Goal: Task Accomplishment & Management: Complete application form

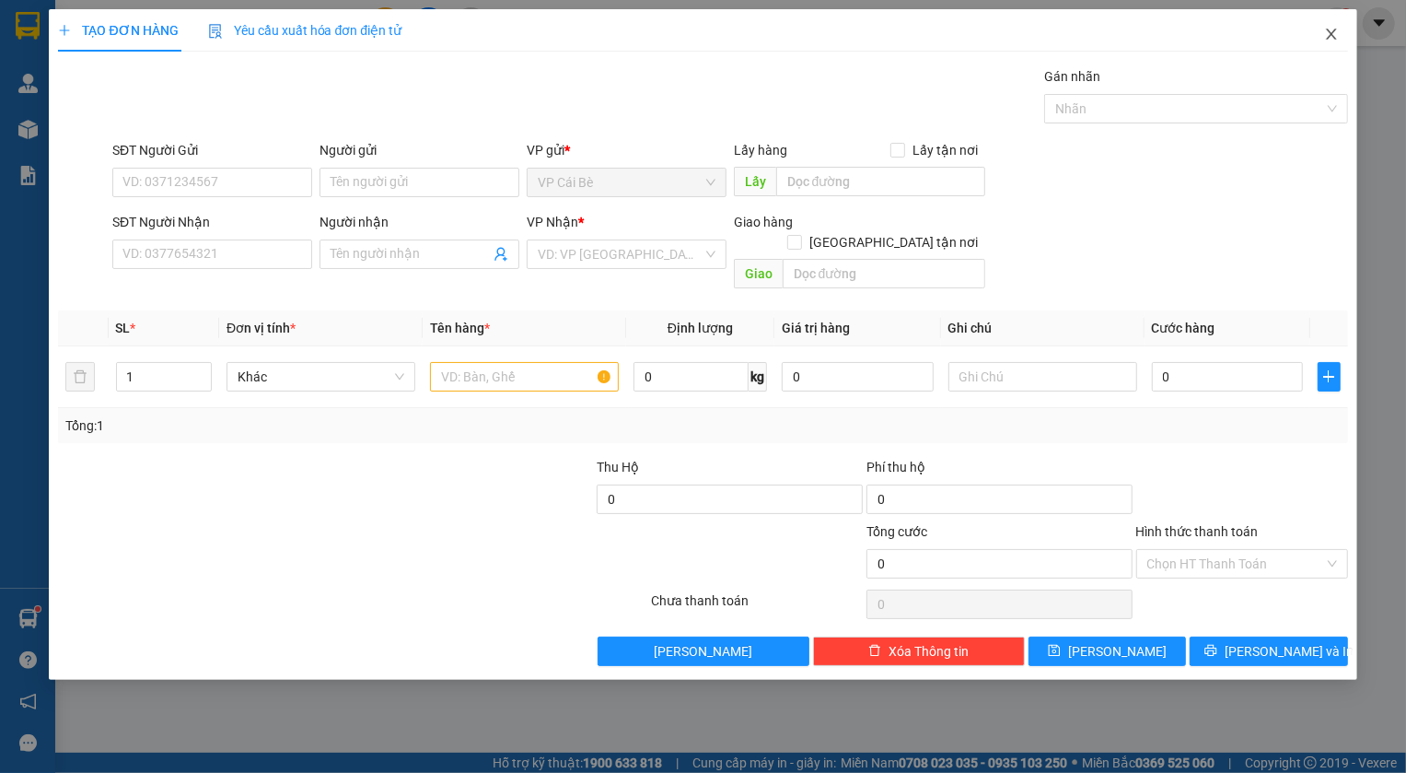
click at [1333, 41] on icon "close" at bounding box center [1331, 34] width 15 height 15
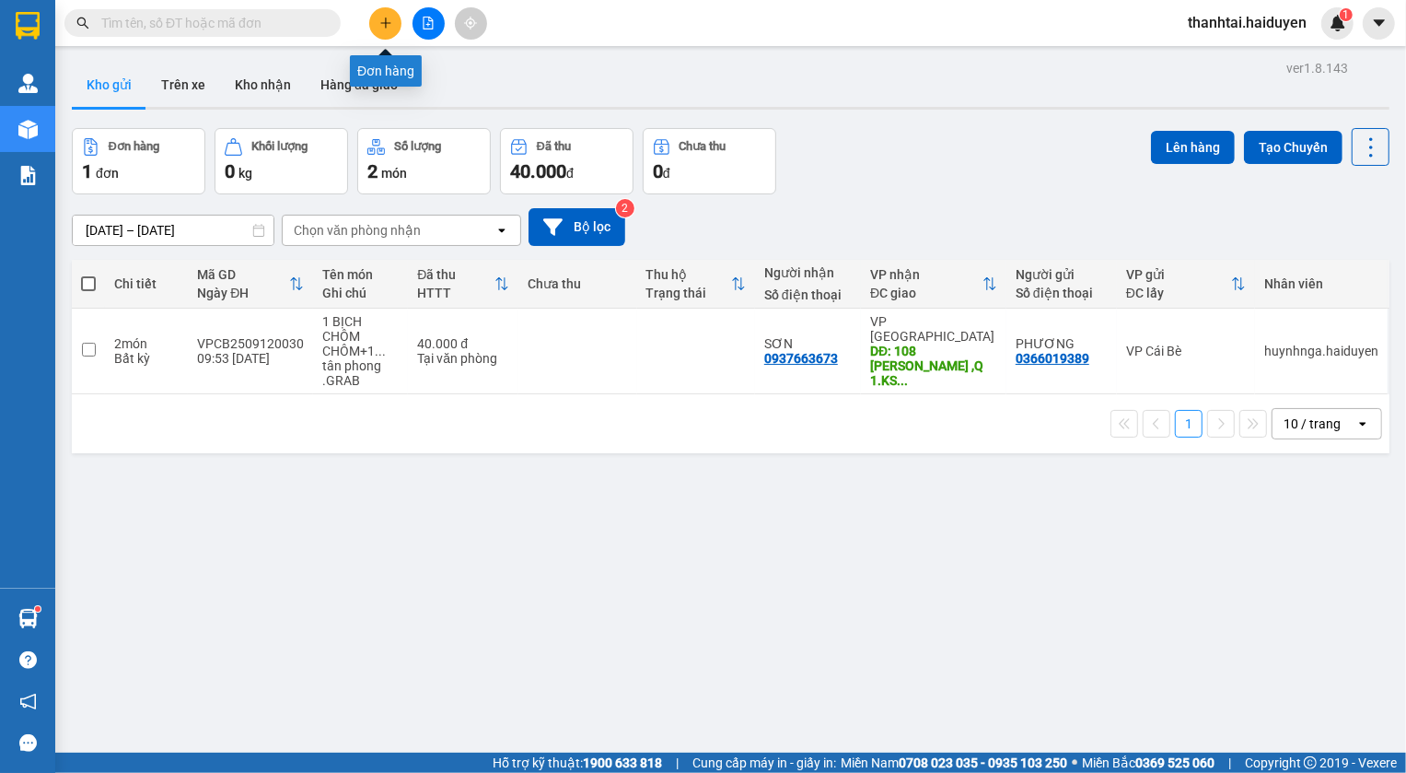
click at [393, 26] on button at bounding box center [385, 23] width 32 height 32
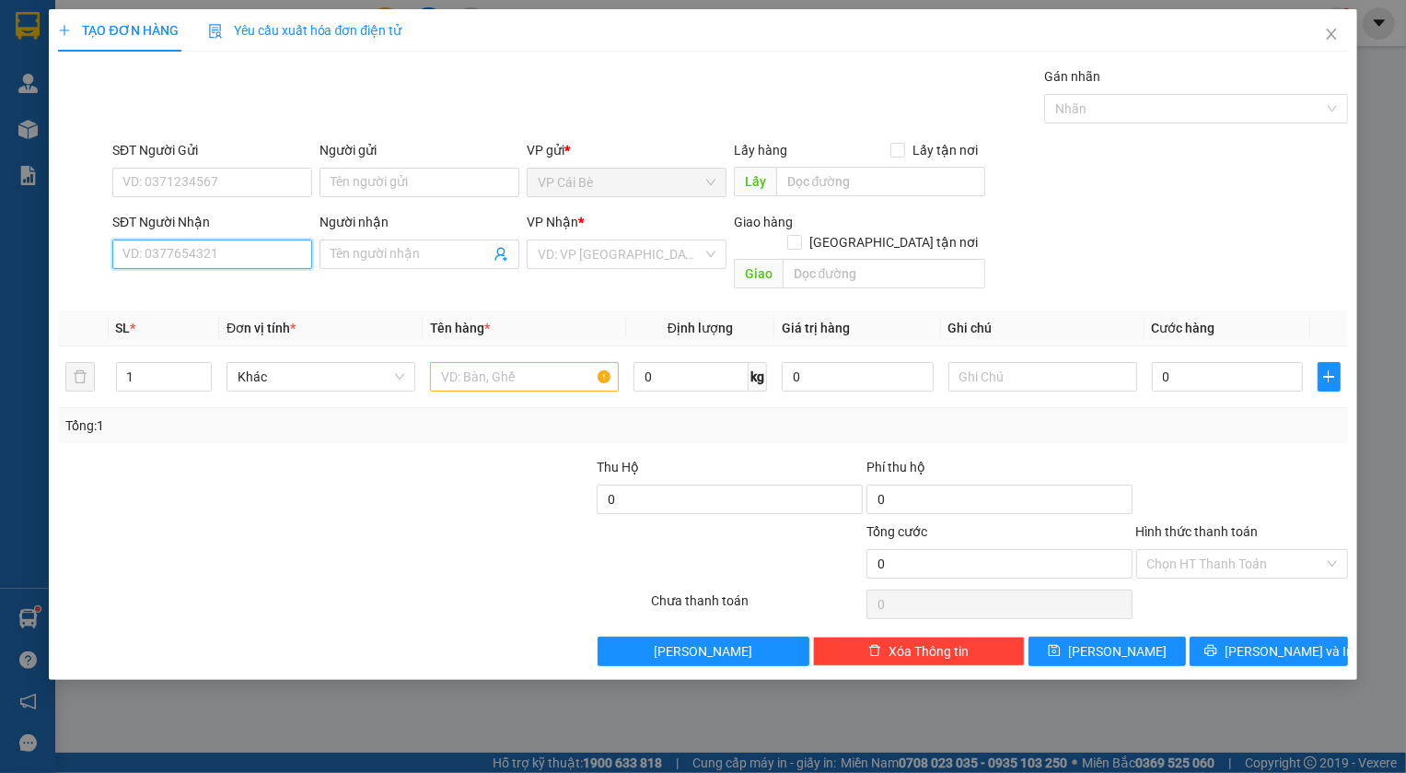
click at [215, 258] on input "SĐT Người Nhận" at bounding box center [212, 253] width 200 height 29
type input "0935575535"
click at [129, 288] on div "0935575535 - NHA" at bounding box center [212, 291] width 178 height 20
type input "NHA"
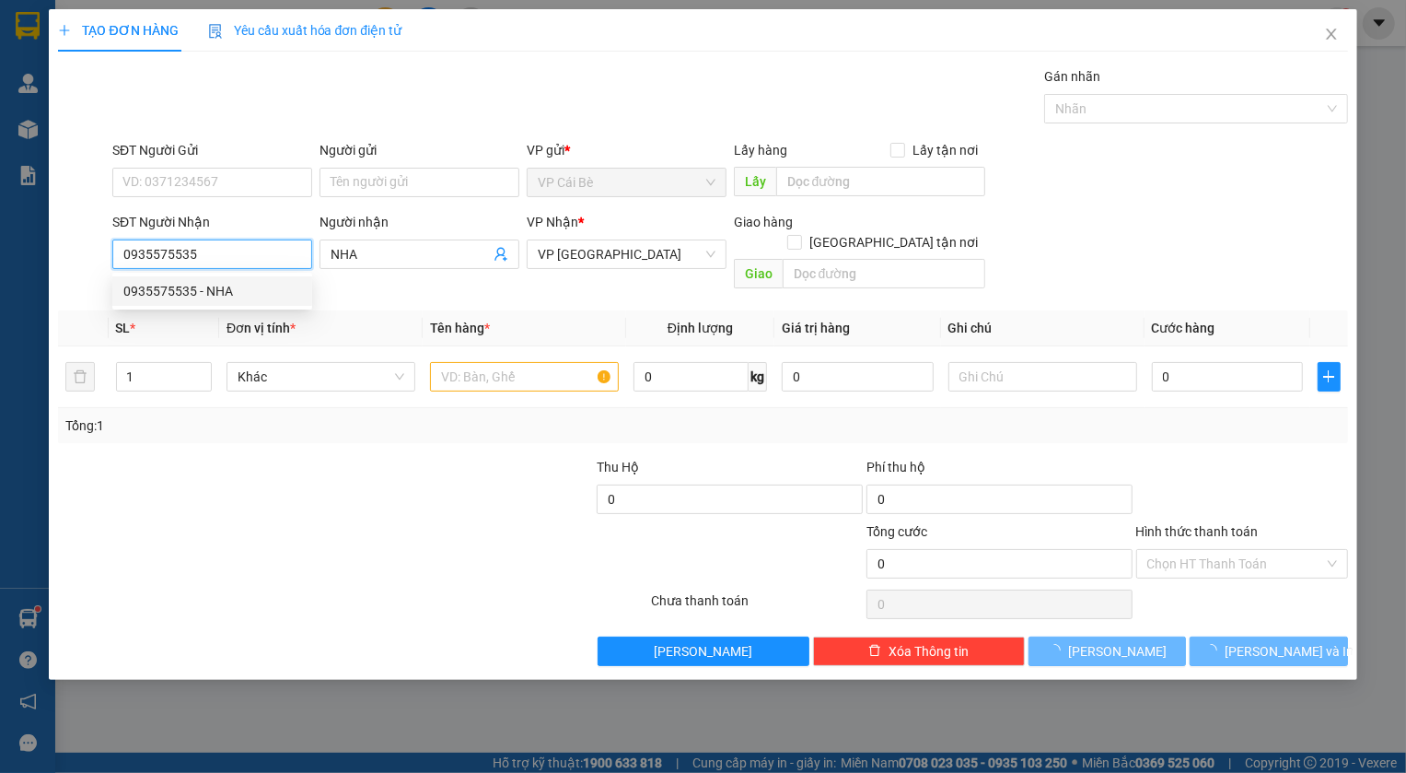
type input "20.000"
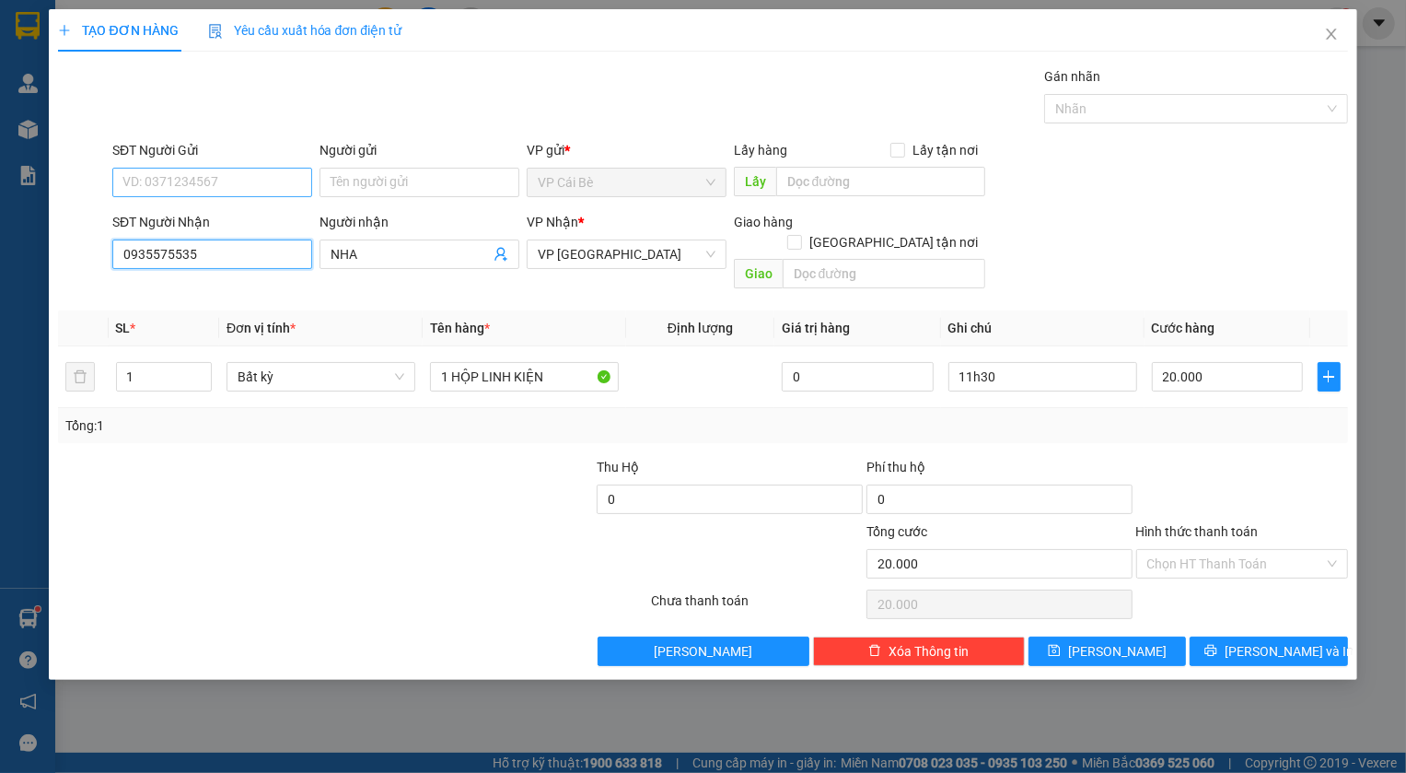
type input "0935575535"
click at [187, 173] on input "SĐT Người Gửi" at bounding box center [212, 182] width 200 height 29
click at [216, 213] on div "0936173273 - TÀI" at bounding box center [212, 219] width 178 height 20
type input "0936173273"
type input "TÀI"
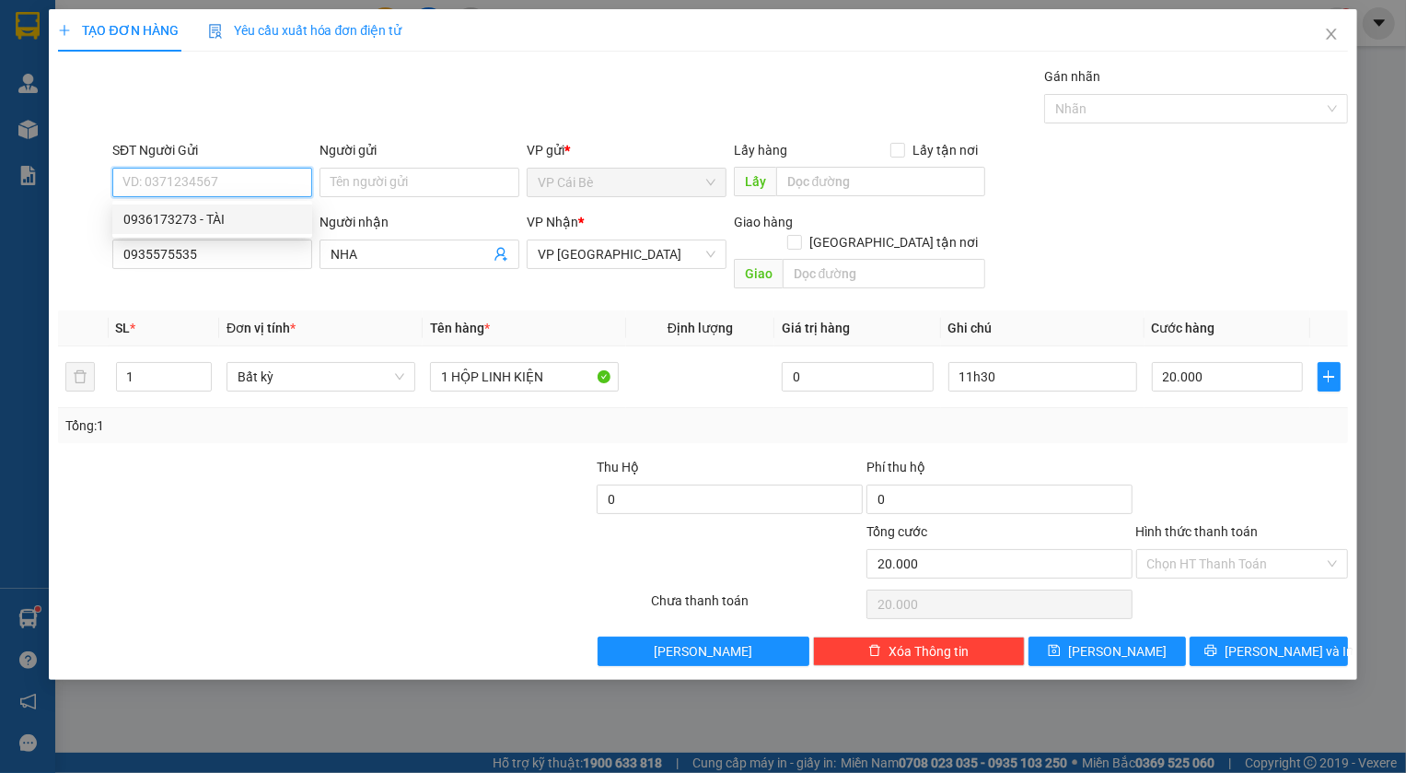
type input "[PERSON_NAME]"
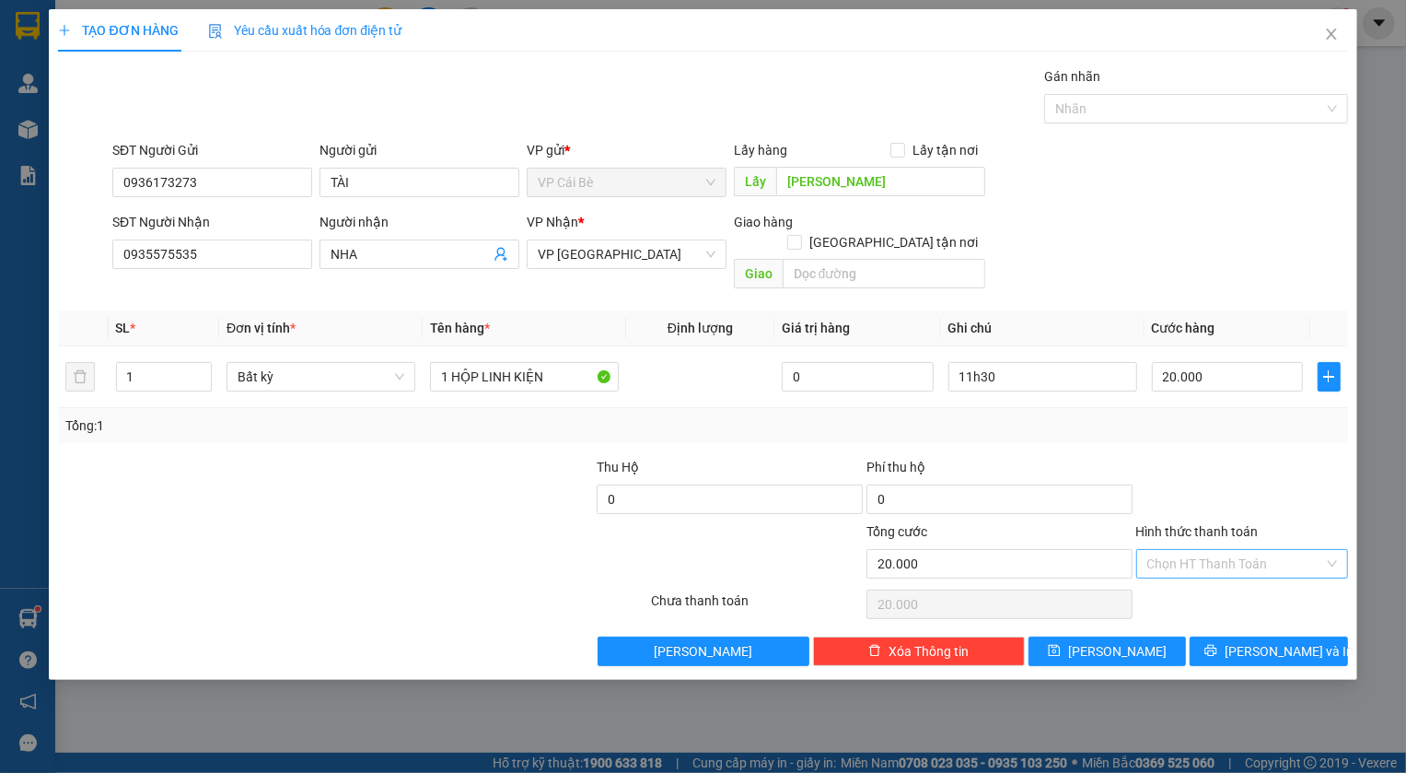
click at [1214, 550] on input "Hình thức thanh toán" at bounding box center [1235, 564] width 177 height 28
click at [1211, 574] on div "Tại văn phòng" at bounding box center [1242, 579] width 190 height 20
type input "0"
click at [1147, 636] on button "[PERSON_NAME]" at bounding box center [1108, 650] width 158 height 29
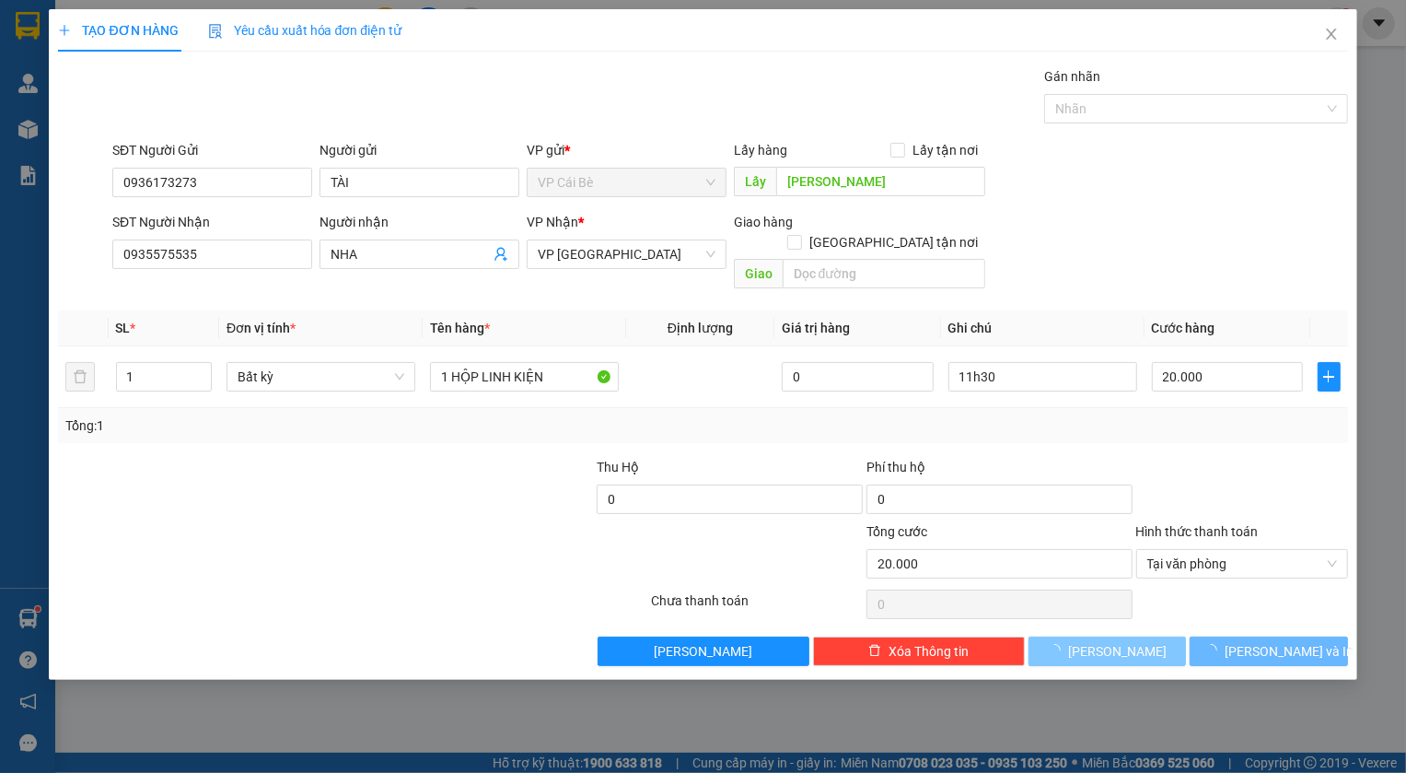
type input "0"
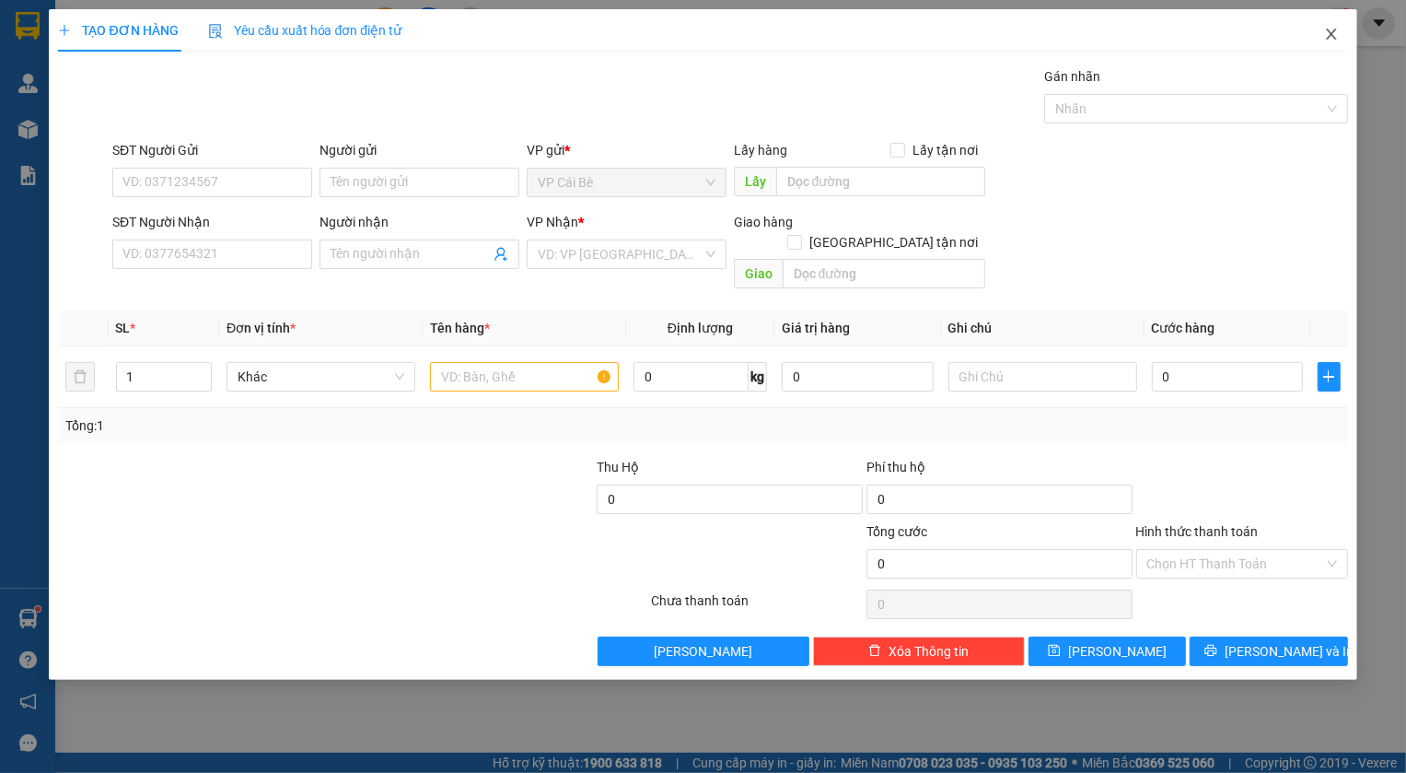
click at [1335, 38] on icon "close" at bounding box center [1331, 34] width 15 height 15
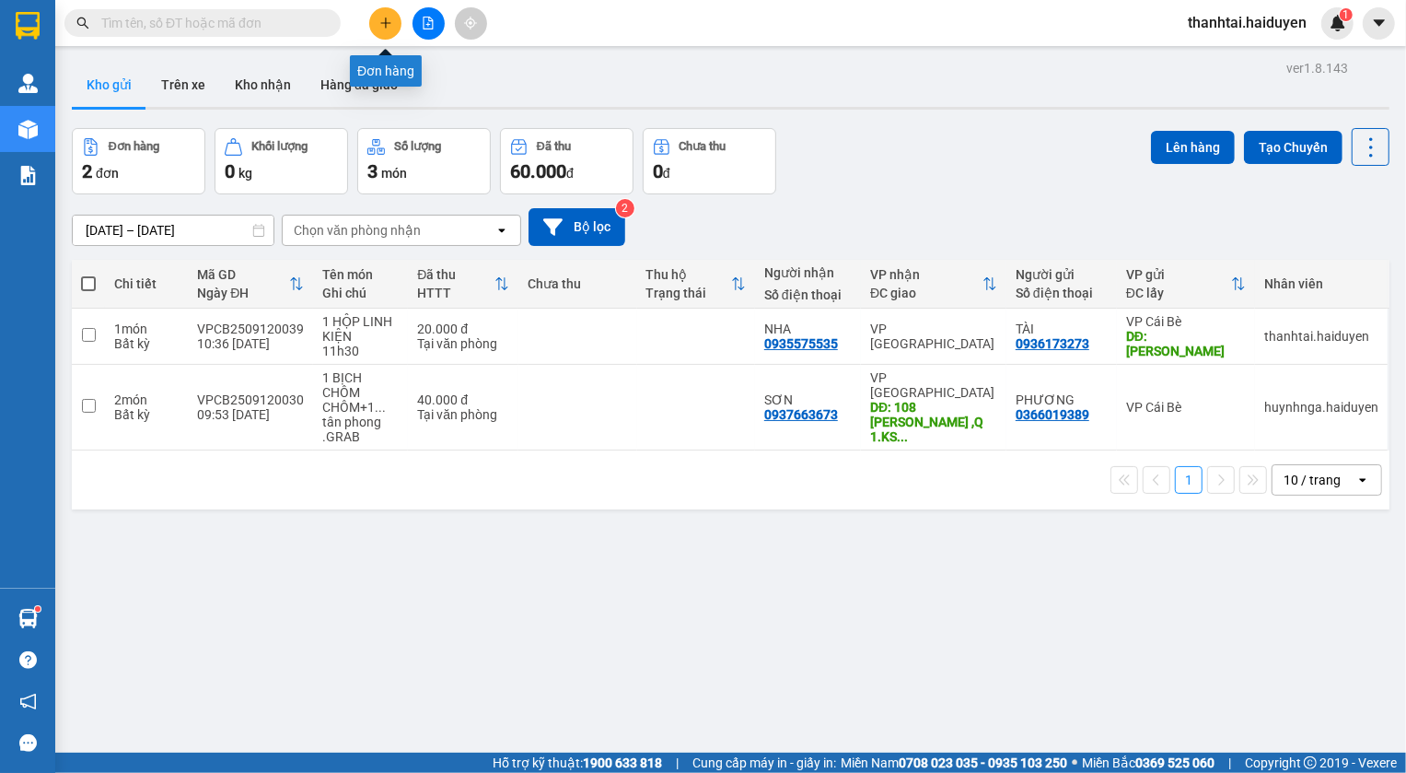
click at [379, 23] on icon "plus" at bounding box center [385, 23] width 13 height 13
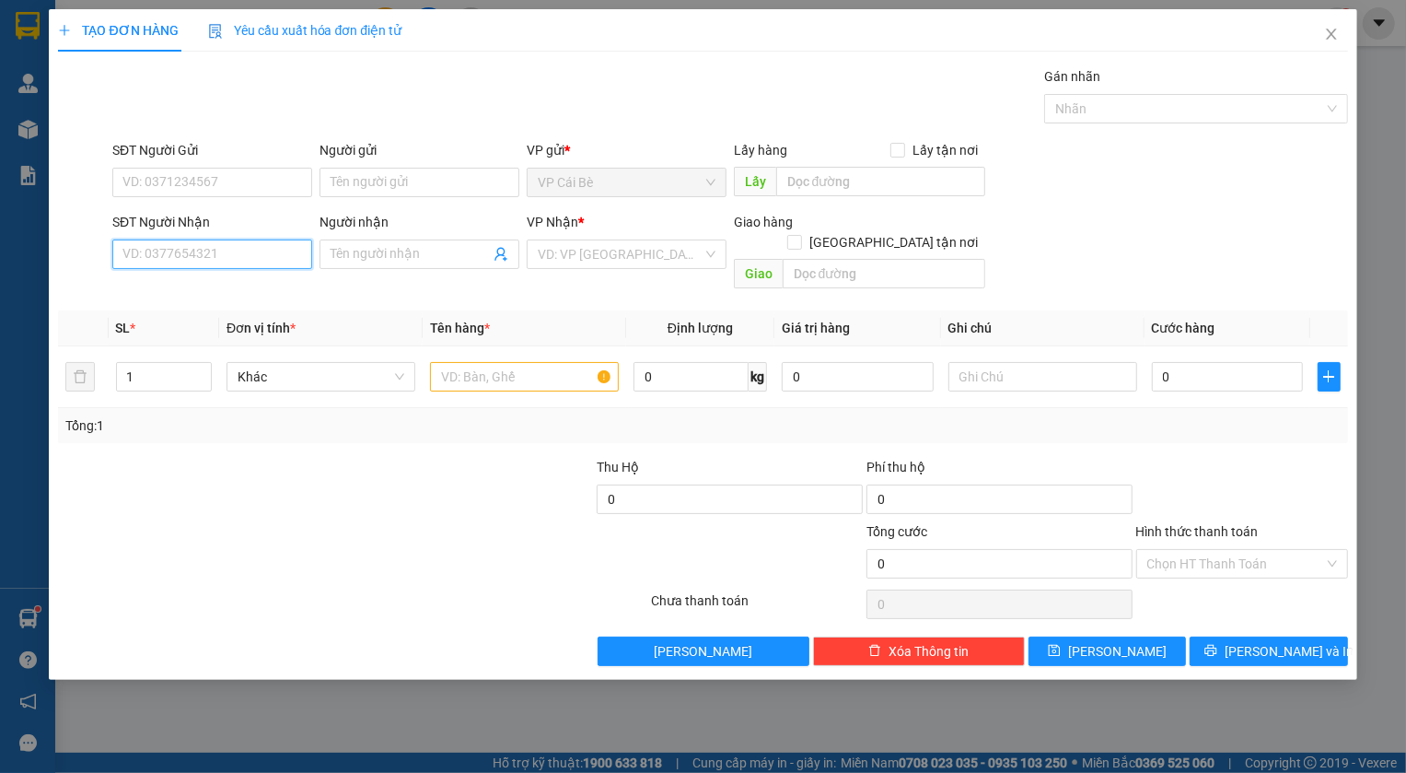
click at [197, 259] on input "SĐT Người Nhận" at bounding box center [212, 253] width 200 height 29
click at [147, 294] on div "0934135685 - BÌNH" at bounding box center [213, 291] width 181 height 20
type input "0934135685"
type input "BÌNH"
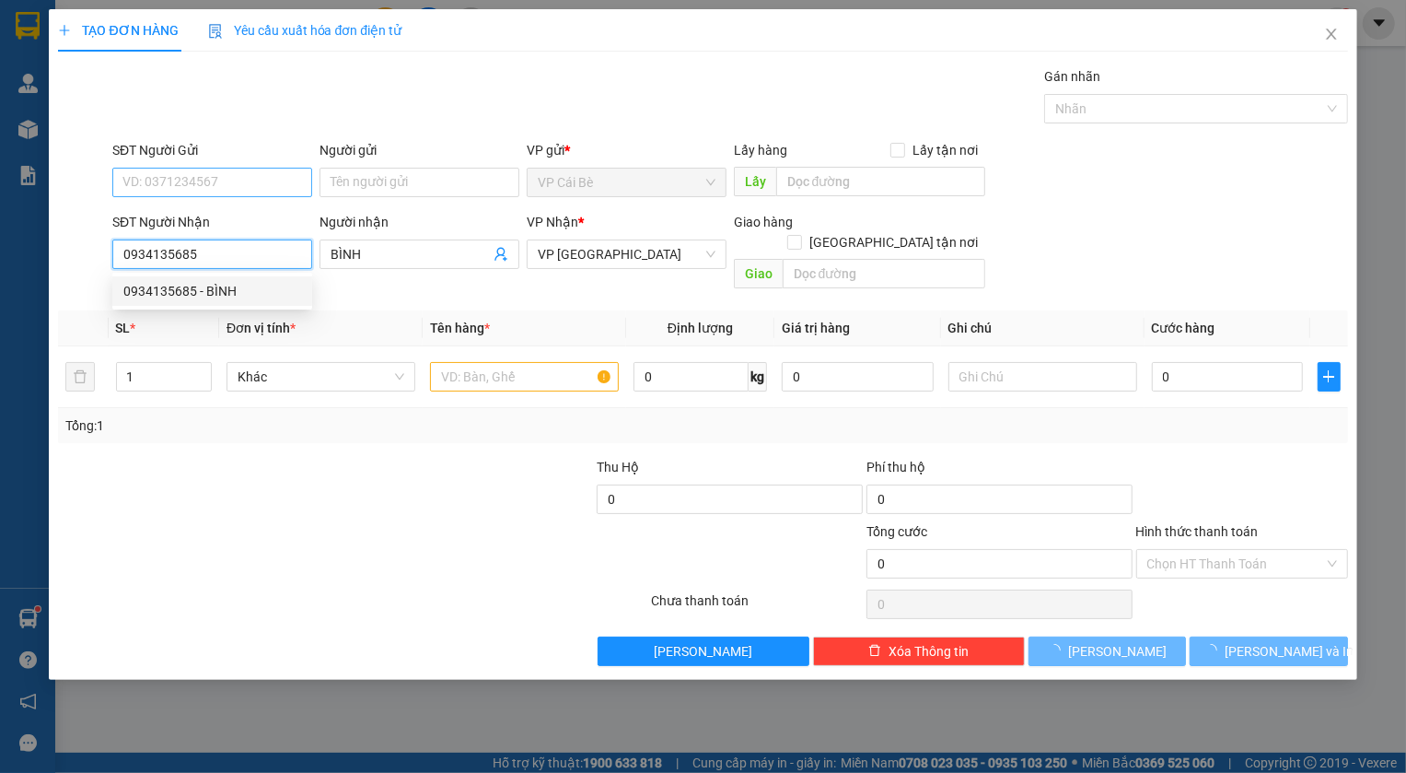
type input "20.000"
type input "0934135685"
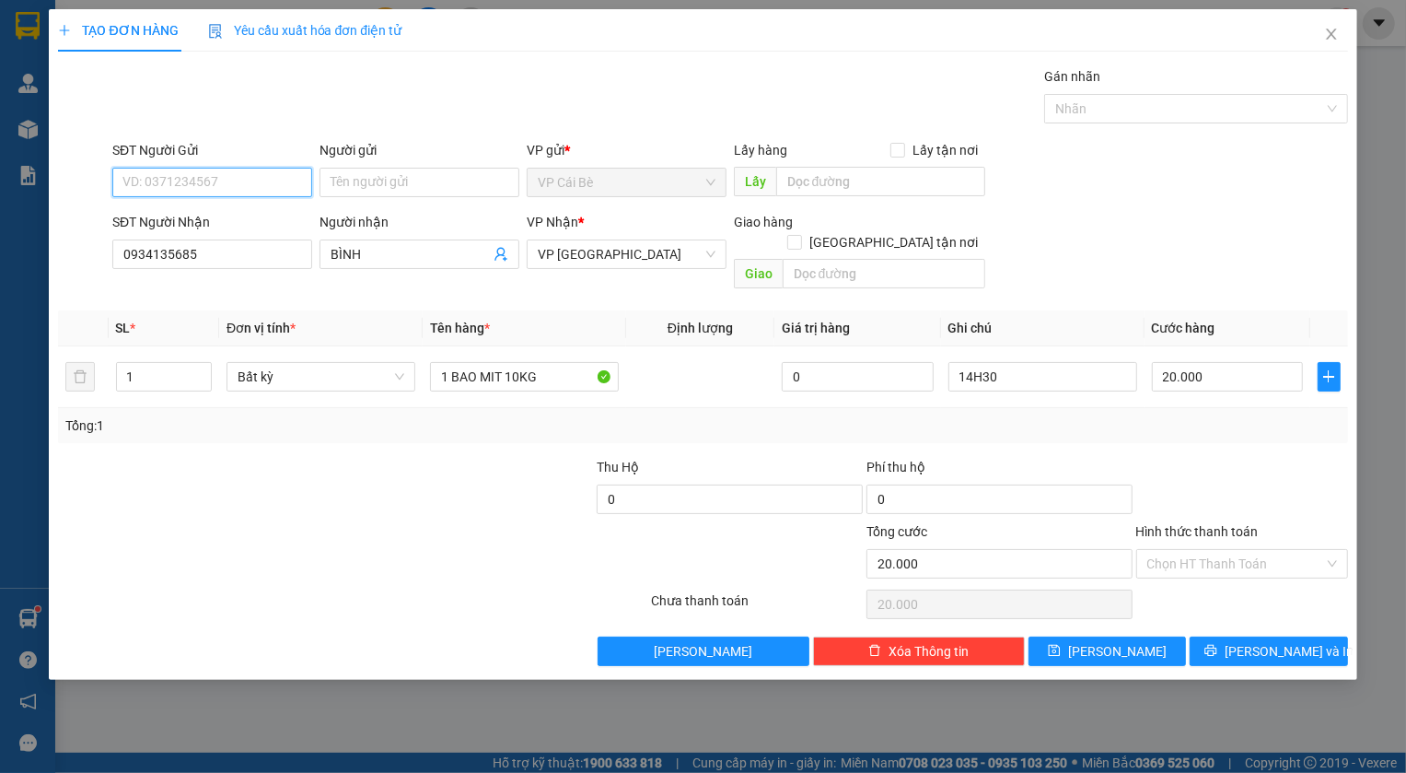
click at [215, 173] on input "SĐT Người Gửi" at bounding box center [212, 182] width 200 height 29
click at [191, 220] on div "0795483239" at bounding box center [212, 219] width 178 height 20
type input "0795483239"
type input "BOT 23"
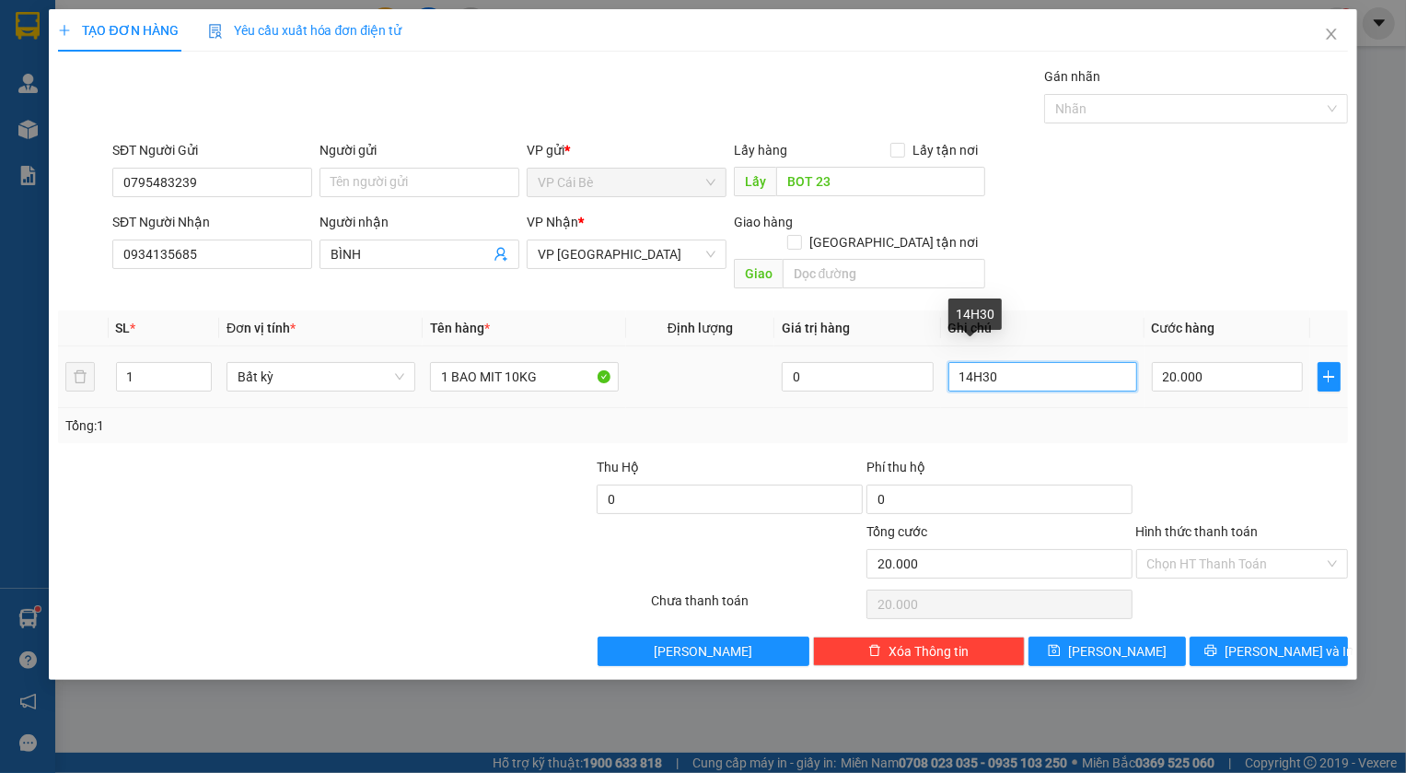
drag, startPoint x: 971, startPoint y: 350, endPoint x: 961, endPoint y: 353, distance: 9.6
click at [961, 362] on input "14H30" at bounding box center [1043, 376] width 189 height 29
type input "12H30"
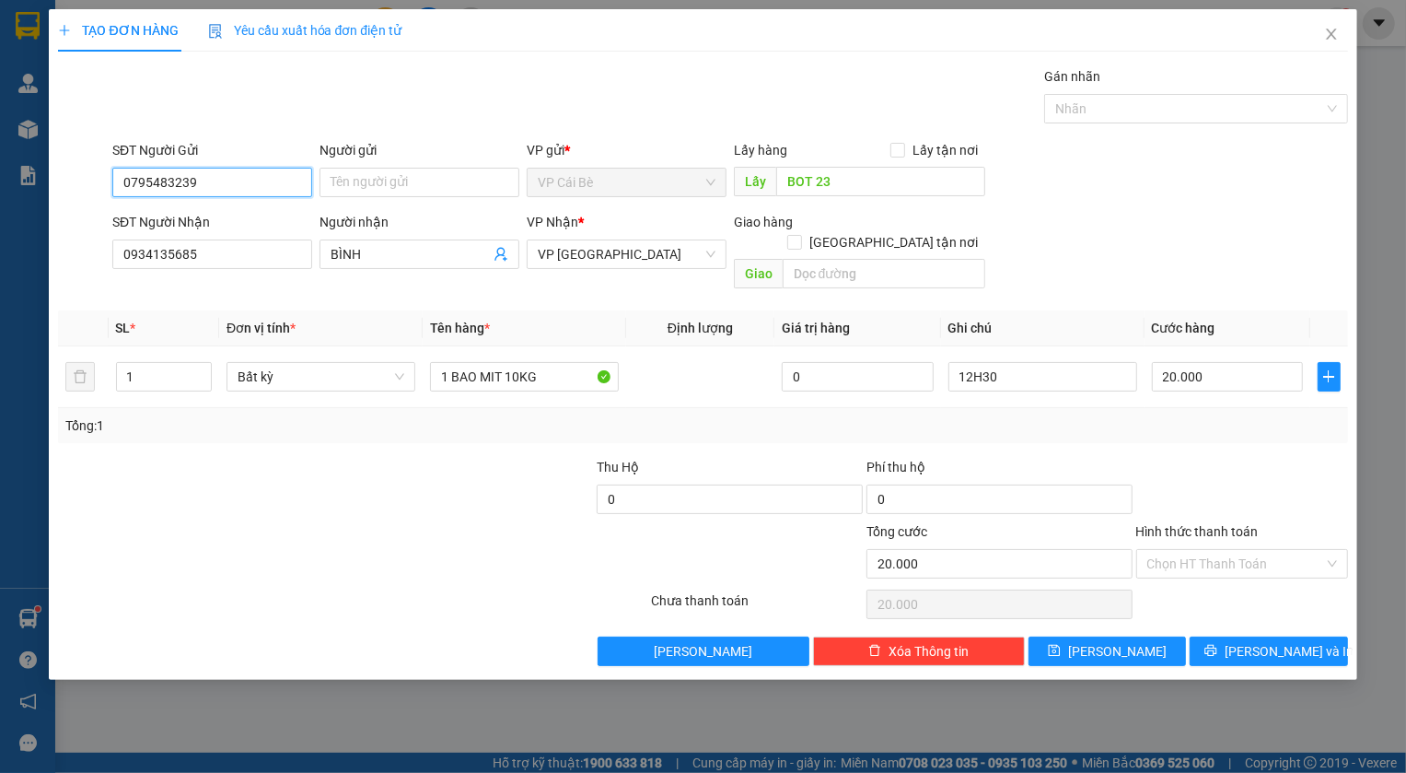
click at [278, 188] on input "0795483239" at bounding box center [212, 182] width 200 height 29
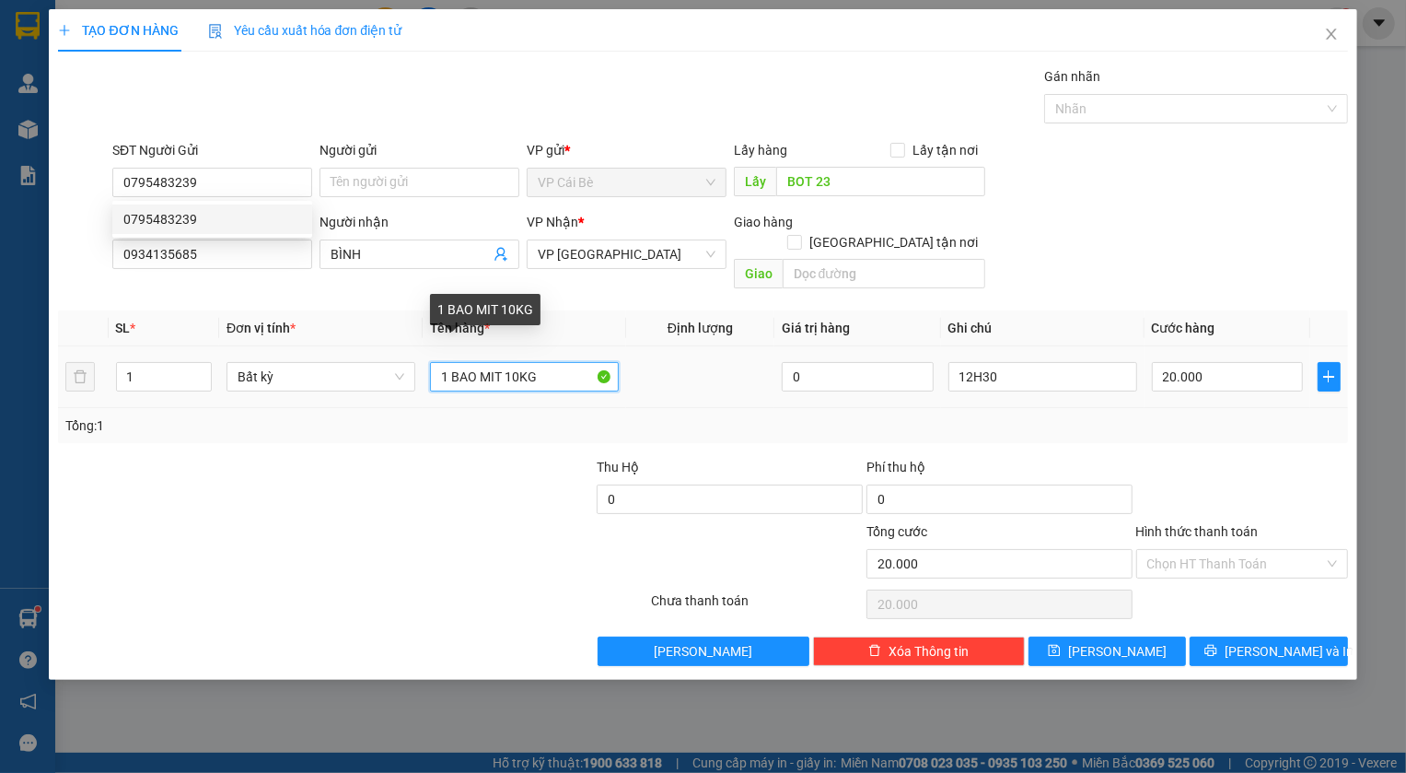
click at [469, 362] on input "1 BAO MIT 10KG" at bounding box center [524, 376] width 189 height 29
click at [442, 362] on input "1 BAO MIT 10KG" at bounding box center [524, 376] width 189 height 29
click at [520, 362] on input "1 BAO MIT 10KG" at bounding box center [524, 376] width 189 height 29
click at [552, 362] on input "1 BAO MIT 10KG" at bounding box center [524, 376] width 189 height 29
drag, startPoint x: 448, startPoint y: 360, endPoint x: 506, endPoint y: 373, distance: 59.4
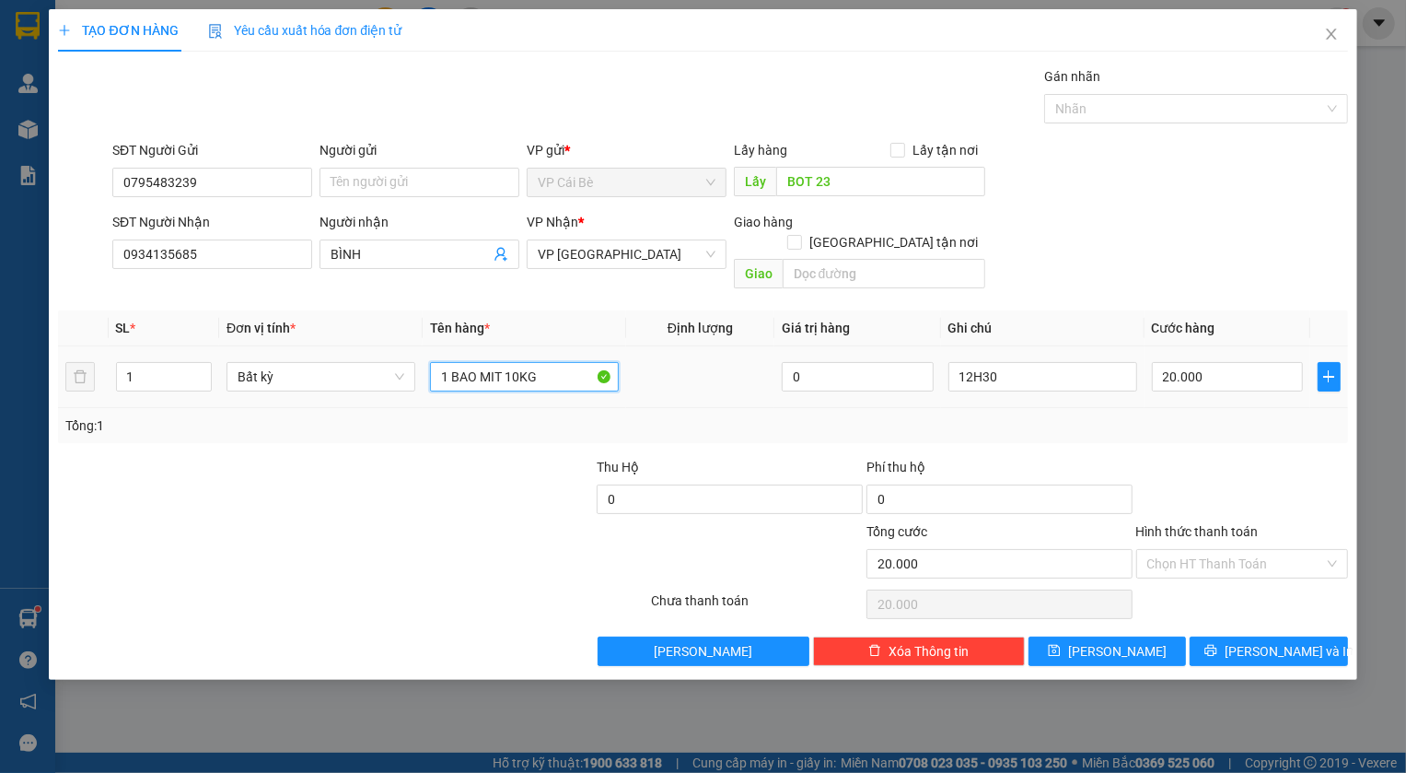
click at [506, 373] on div "1 BAO MIT 10KG" at bounding box center [524, 376] width 189 height 37
click at [521, 368] on input "1thùng xốp 10KG" at bounding box center [524, 376] width 189 height 29
type input "1thùng xốp 15KG"
click at [1191, 362] on input "20.000" at bounding box center [1228, 376] width 152 height 29
type input "3"
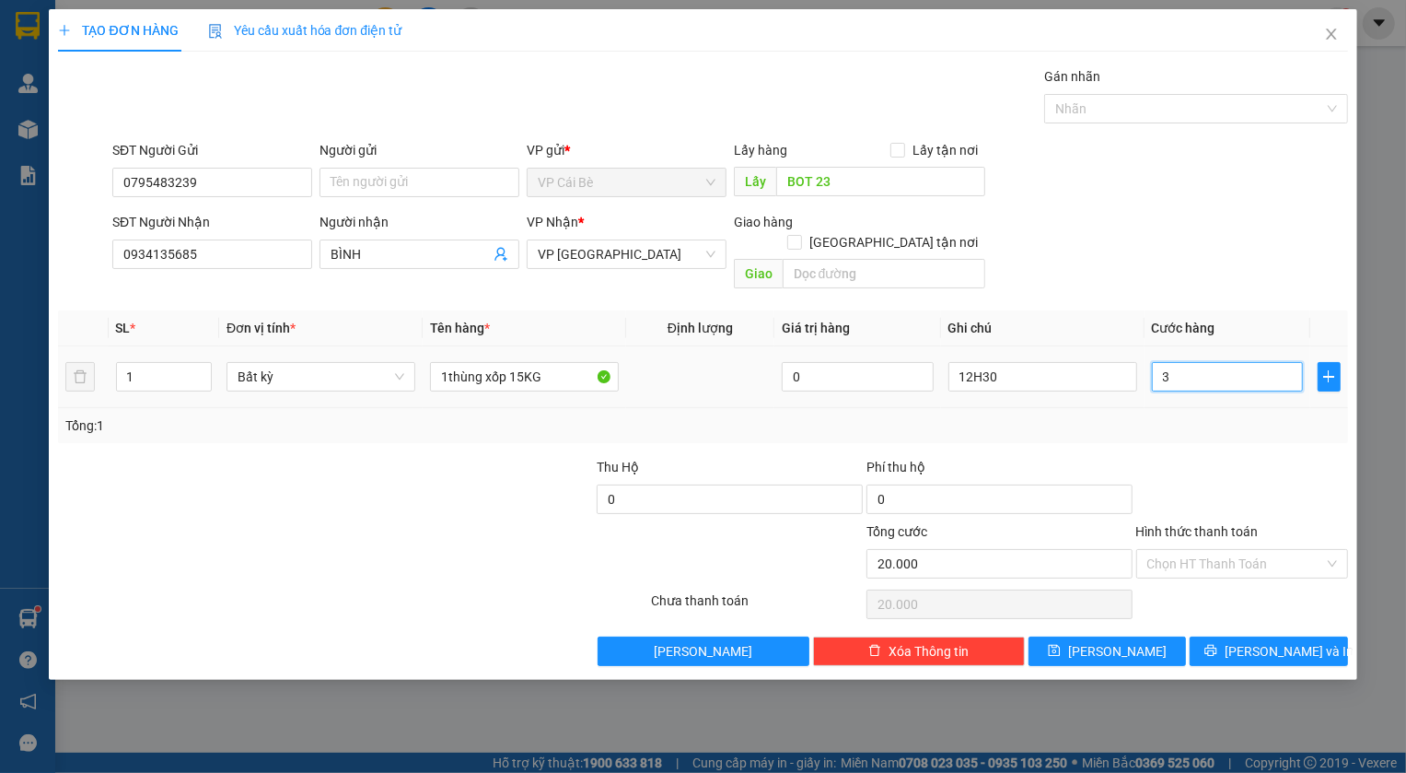
type input "3"
type input "30"
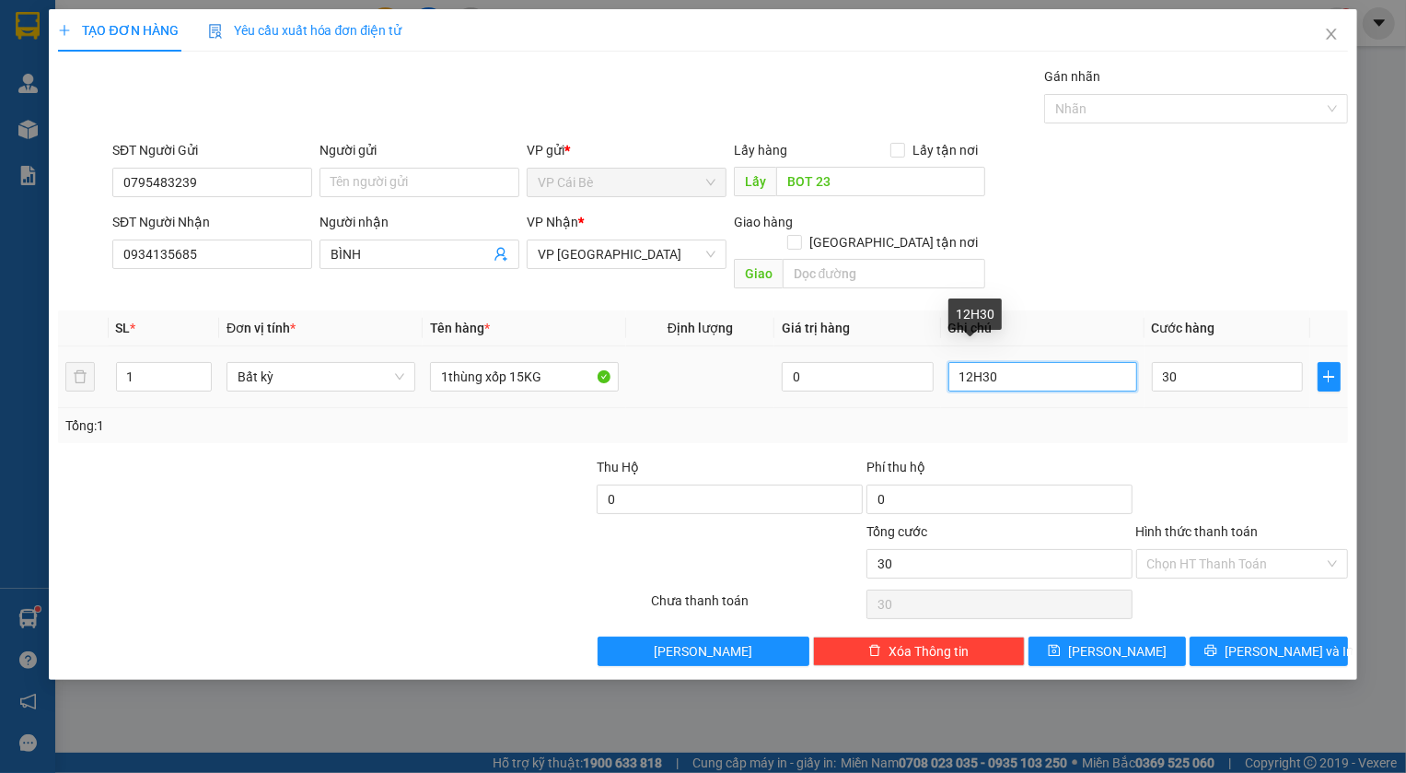
type input "30.000"
drag, startPoint x: 1045, startPoint y: 359, endPoint x: 951, endPoint y: 367, distance: 94.3
click at [951, 367] on input "12H30" at bounding box center [1043, 376] width 189 height 29
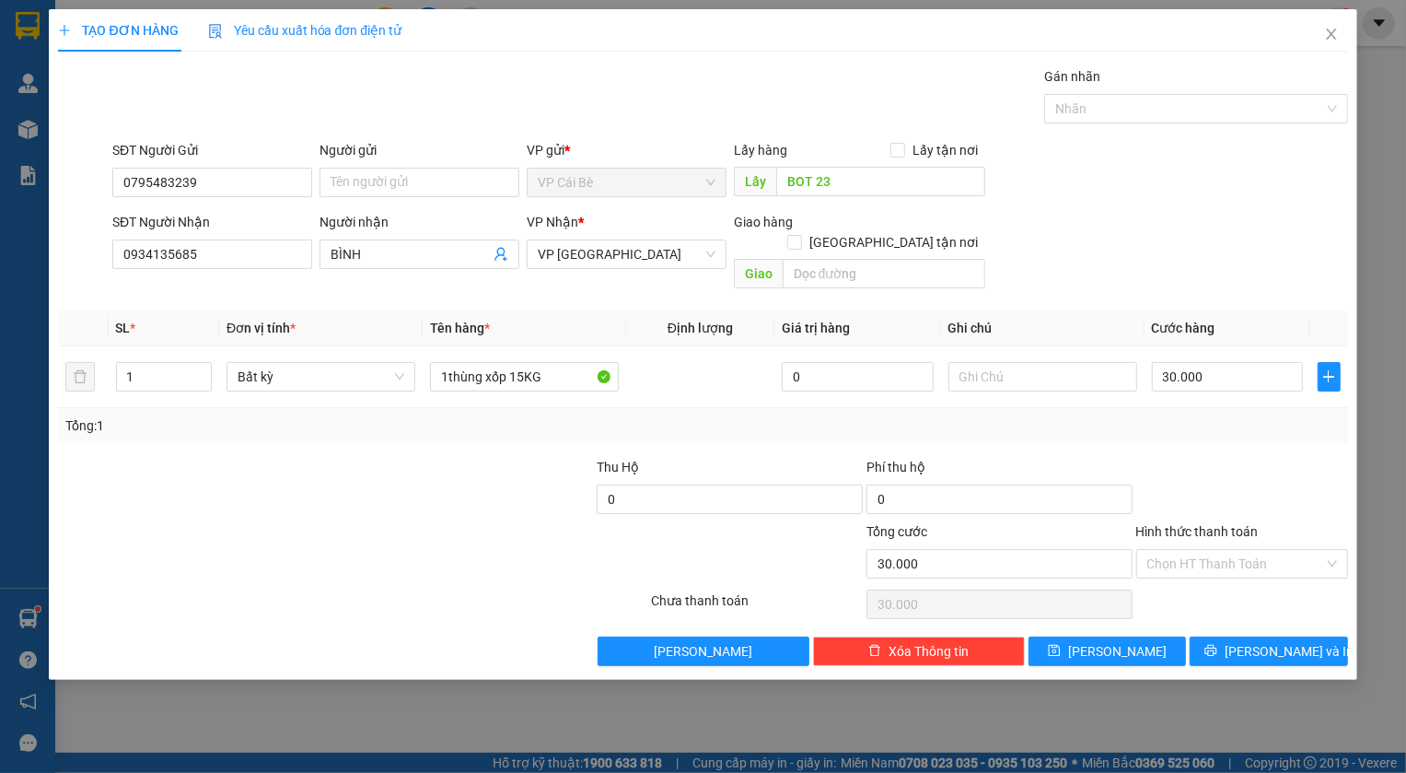
click at [1174, 415] on div "Tổng: 1" at bounding box center [702, 425] width 1275 height 20
click at [1243, 550] on input "Hình thức thanh toán" at bounding box center [1235, 564] width 177 height 28
click at [1216, 585] on div "Tại văn phòng" at bounding box center [1242, 579] width 190 height 20
type input "0"
click at [1049, 362] on input "text" at bounding box center [1043, 376] width 189 height 29
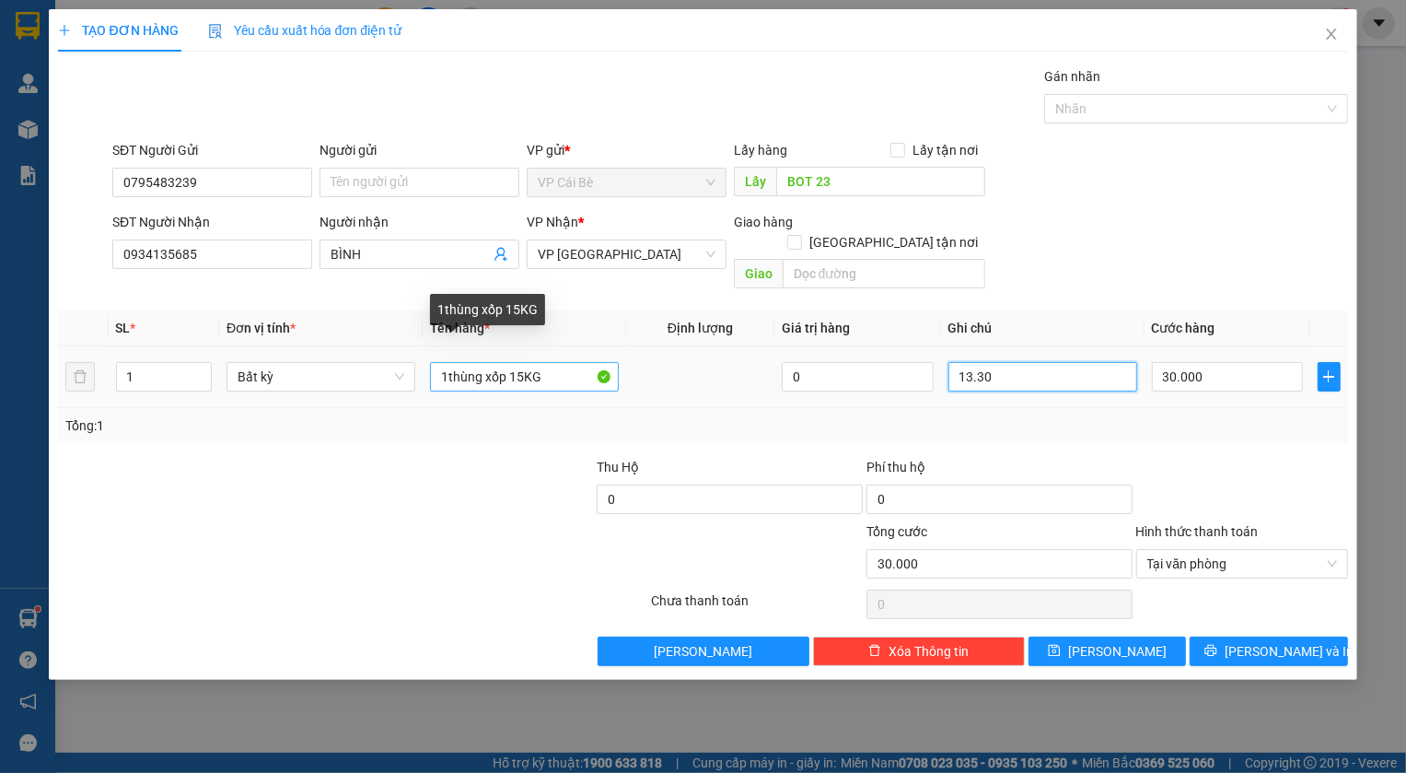
type input "13.30"
click at [444, 362] on input "1thùng xốp 15KG" at bounding box center [524, 376] width 189 height 29
click at [445, 362] on input "1thùng xốp 15KG" at bounding box center [524, 376] width 189 height 29
type input "1 thùng xốp 15KG"
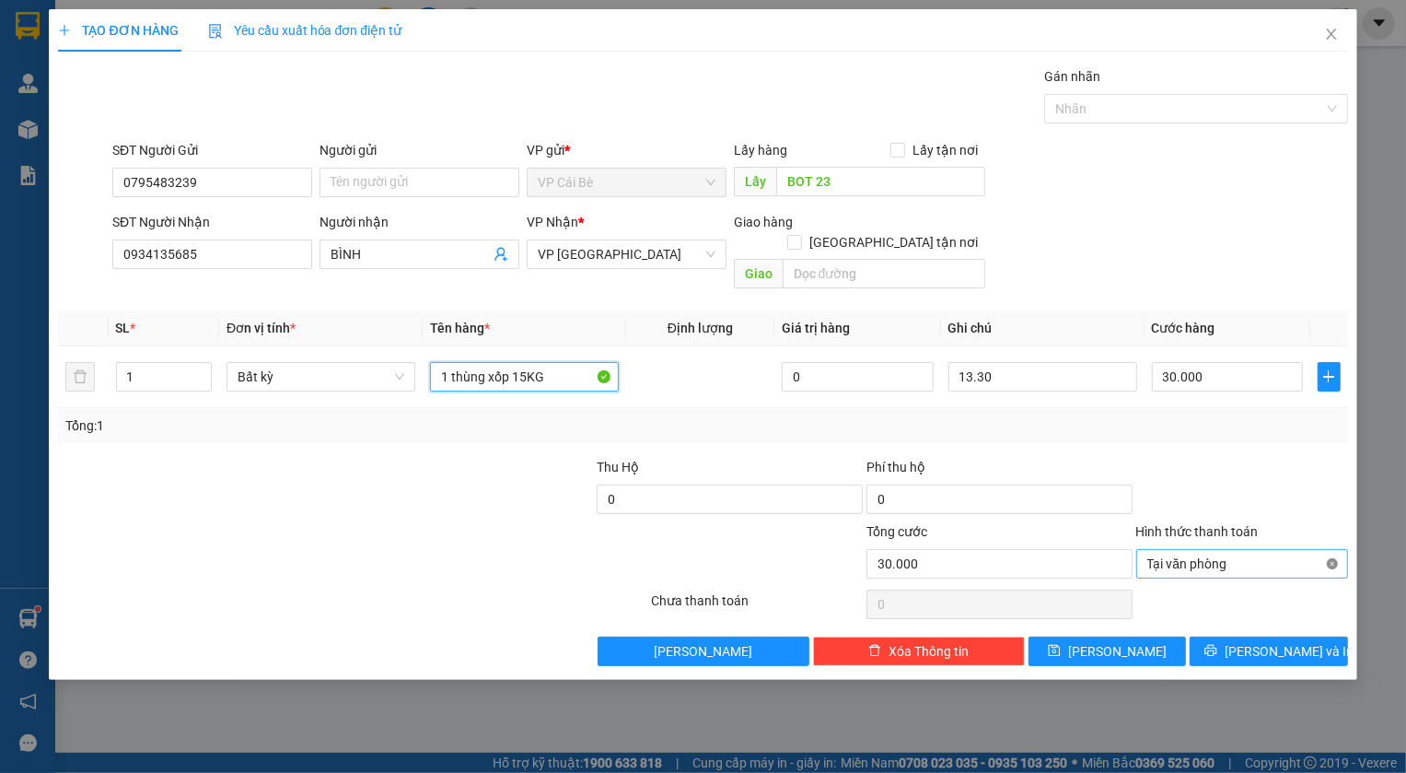
type input "30.000"
type input "1 thùng xốp 15KG"
click at [1217, 644] on icon "printer" at bounding box center [1211, 650] width 13 height 13
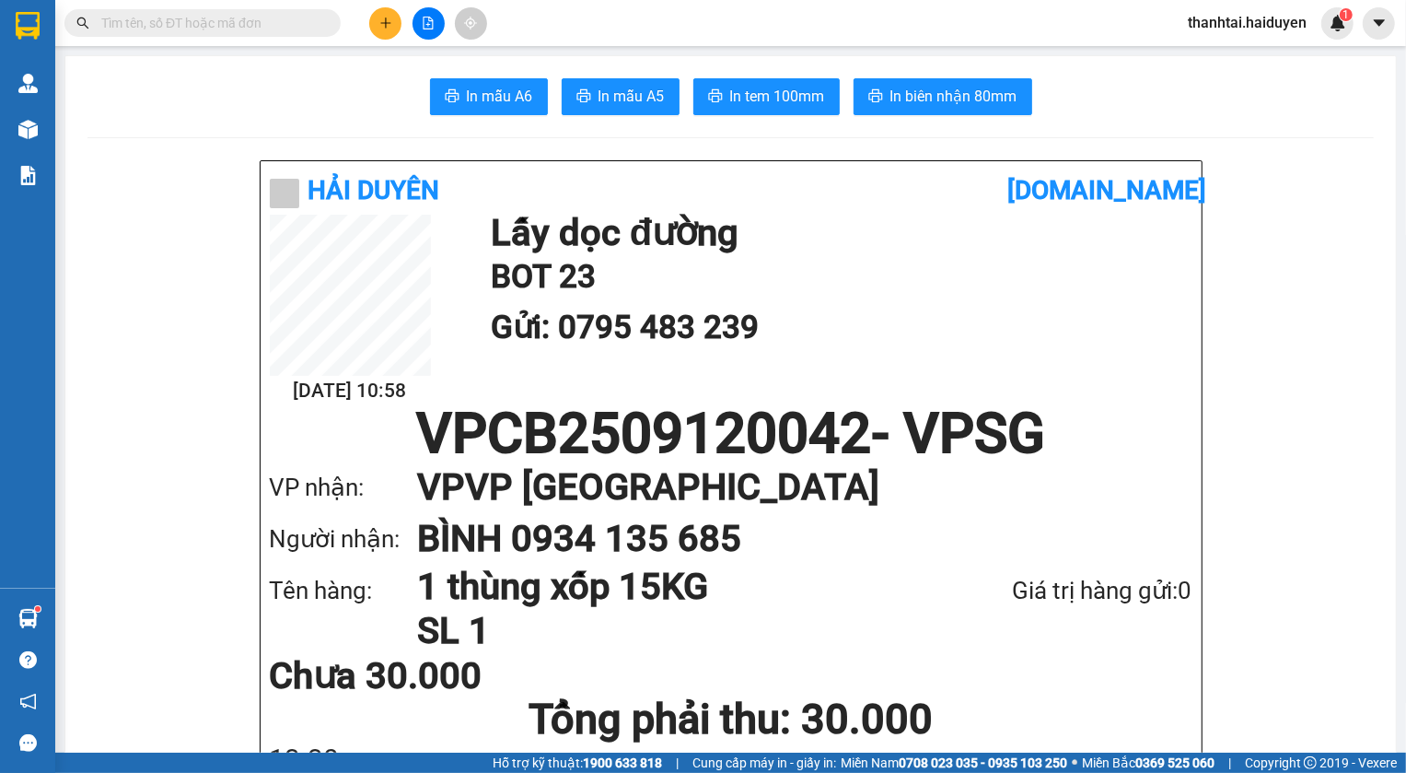
click at [253, 22] on input "text" at bounding box center [209, 23] width 217 height 20
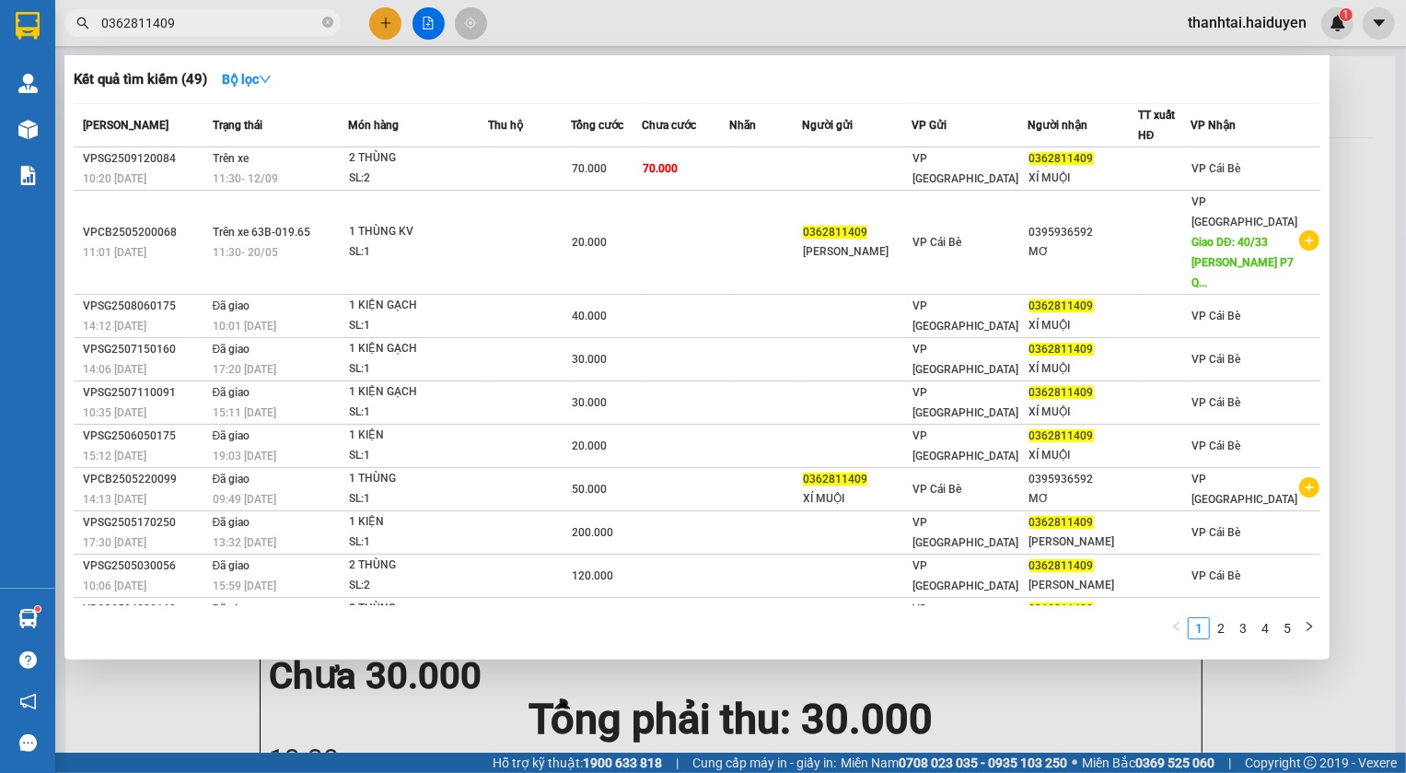
type input "0362811409"
click at [326, 24] on icon "close-circle" at bounding box center [327, 22] width 11 height 11
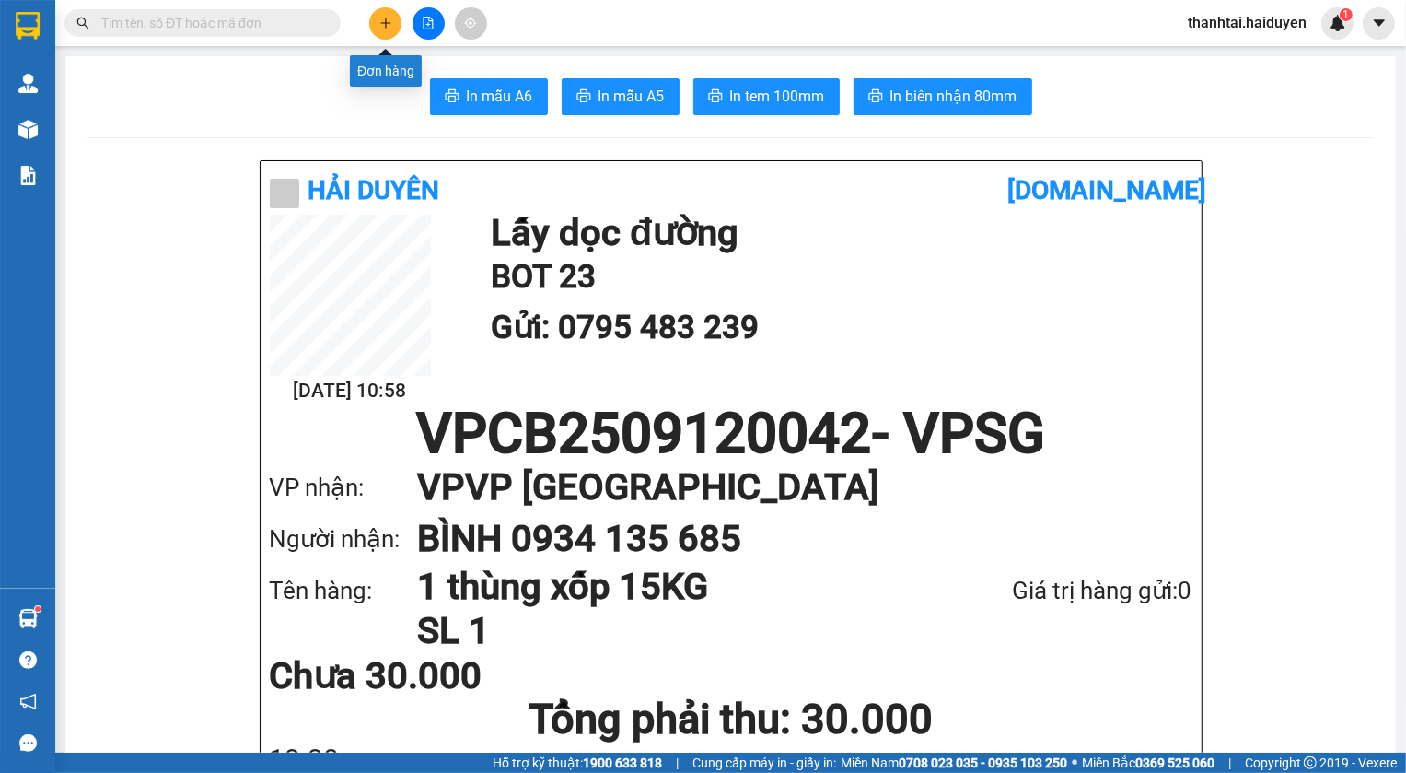
click at [390, 22] on icon "plus" at bounding box center [385, 22] width 10 height 1
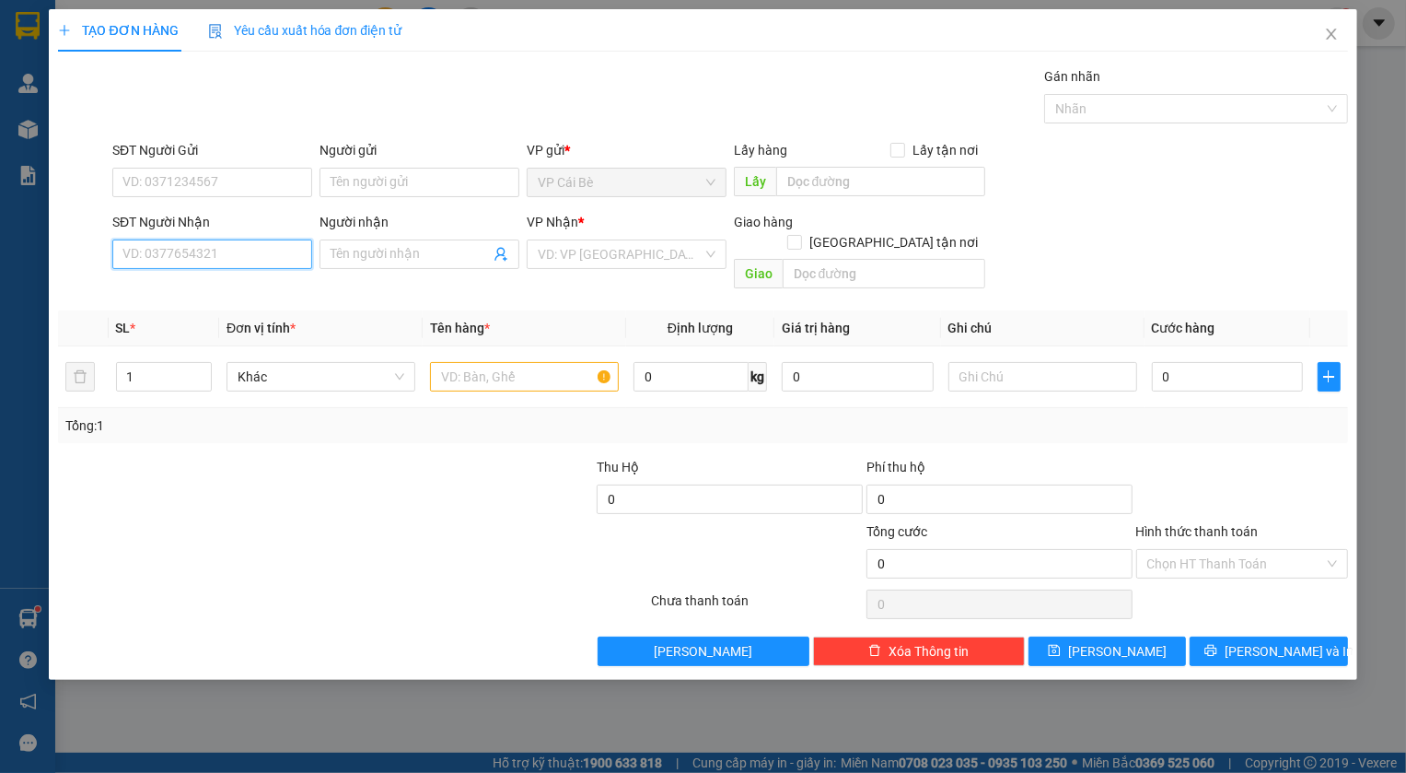
click at [246, 249] on input "SĐT Người Nhận" at bounding box center [212, 253] width 200 height 29
click at [198, 292] on div "0394488642 - XUÂN" at bounding box center [212, 291] width 178 height 20
type input "0394488642"
type input "XUÂN"
type input "20.000"
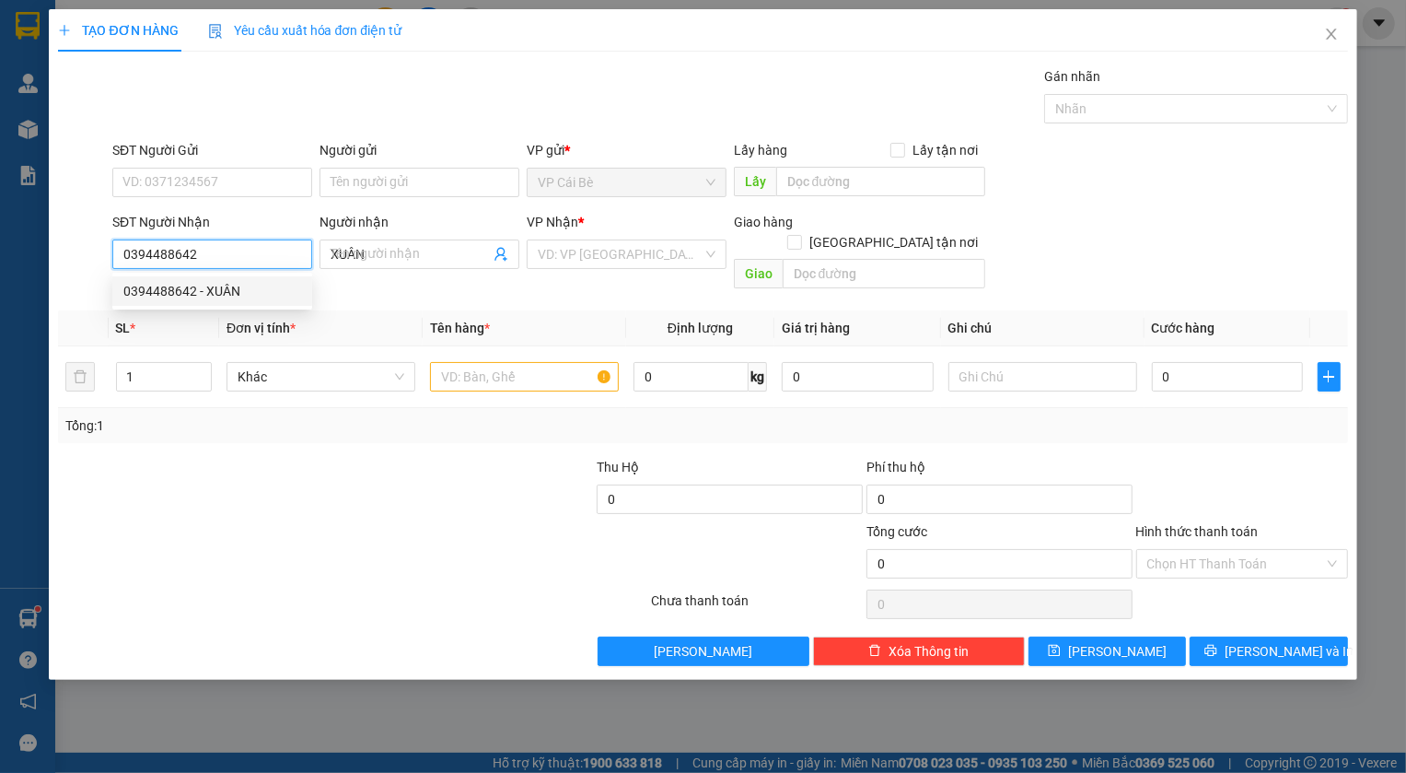
type input "20.000"
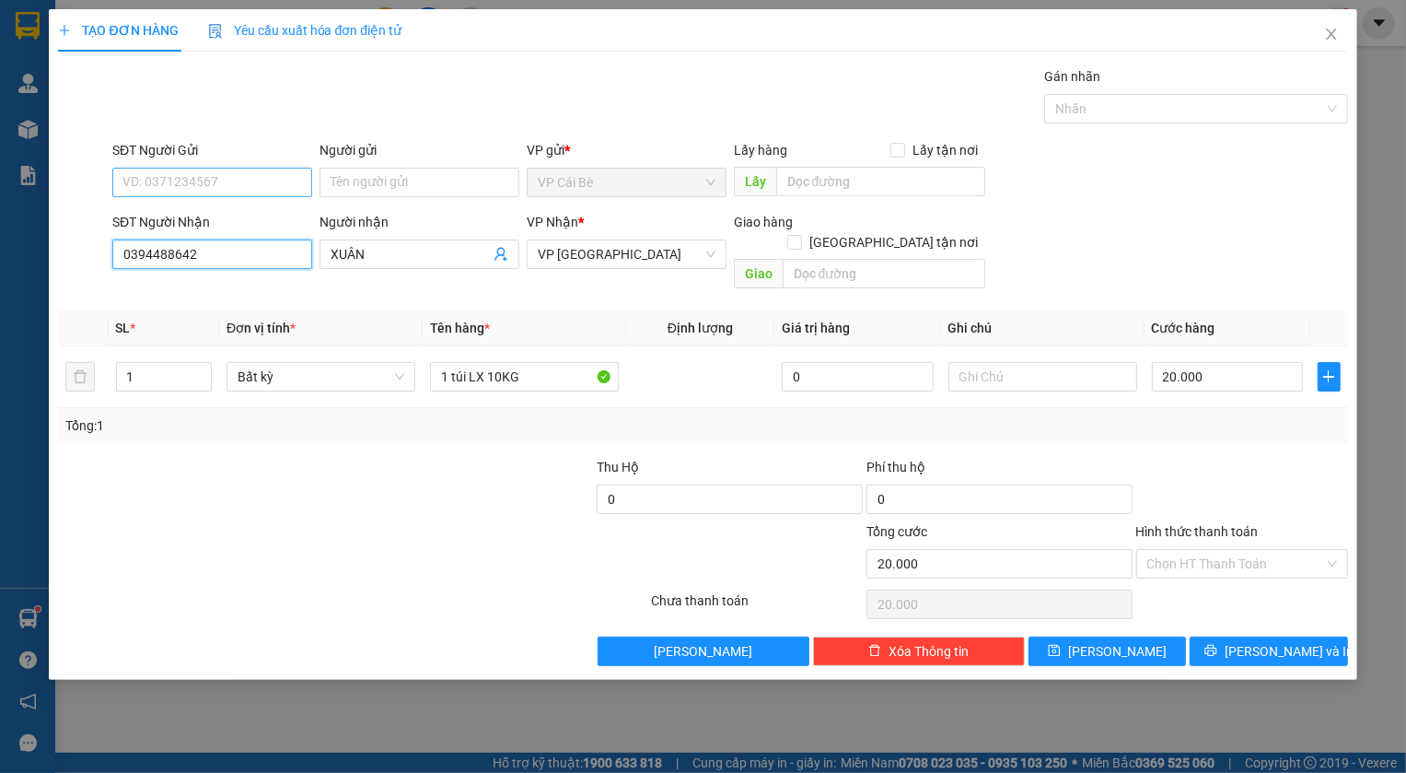
type input "0394488642"
click at [208, 175] on input "SĐT Người Gửi" at bounding box center [212, 182] width 200 height 29
click at [198, 240] on div "0394488642 - XUÂN" at bounding box center [212, 249] width 178 height 20
type input "0394488642"
type input "XUÂN"
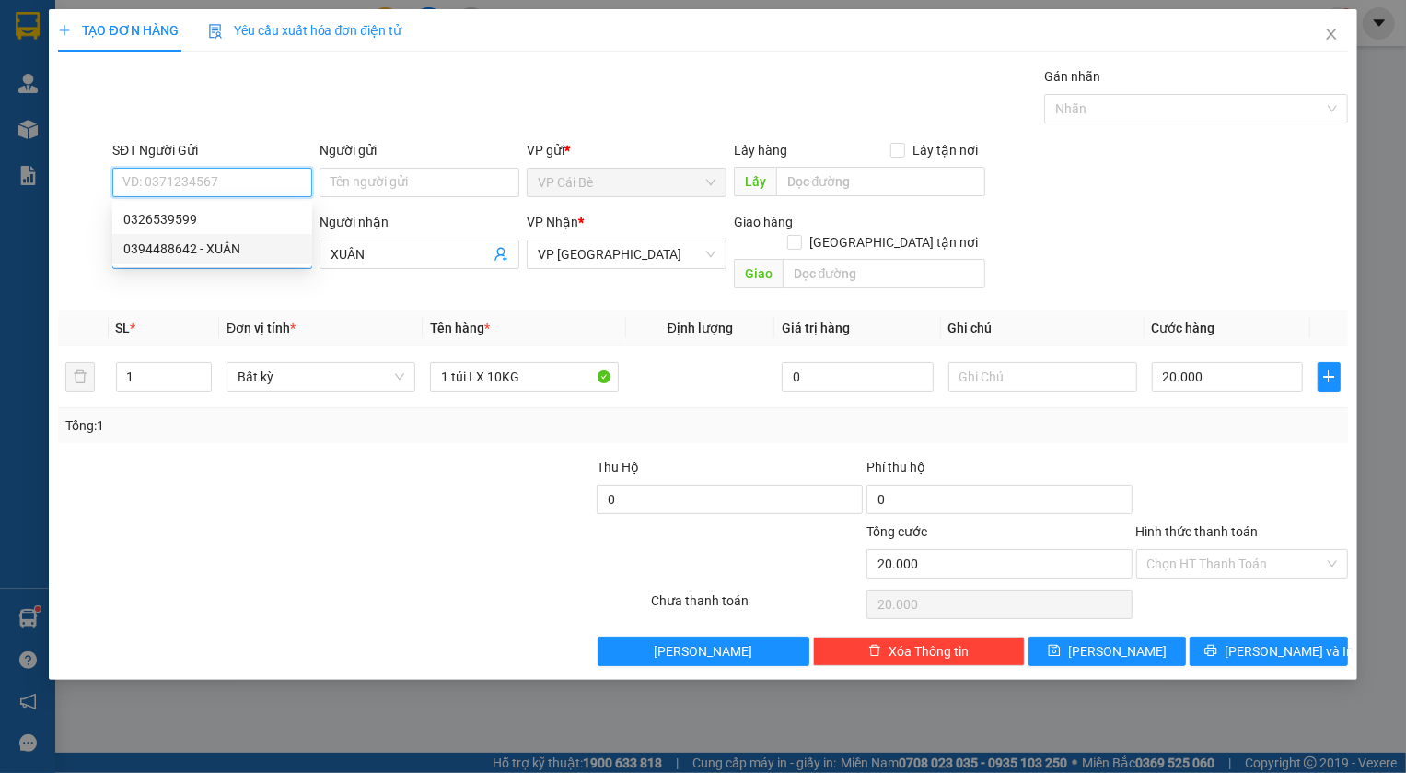
type input "LÚA VÀNG BÀ TỒN"
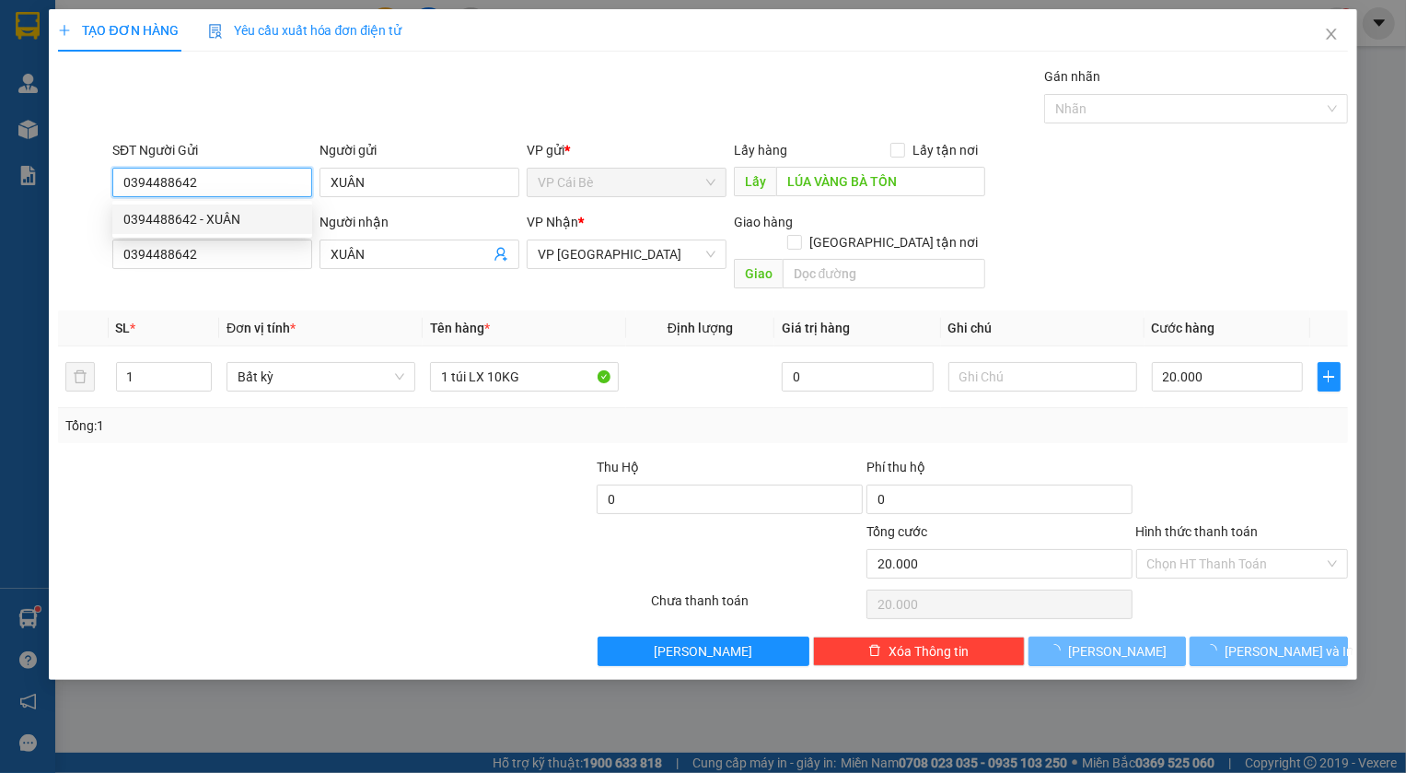
type input "50.000"
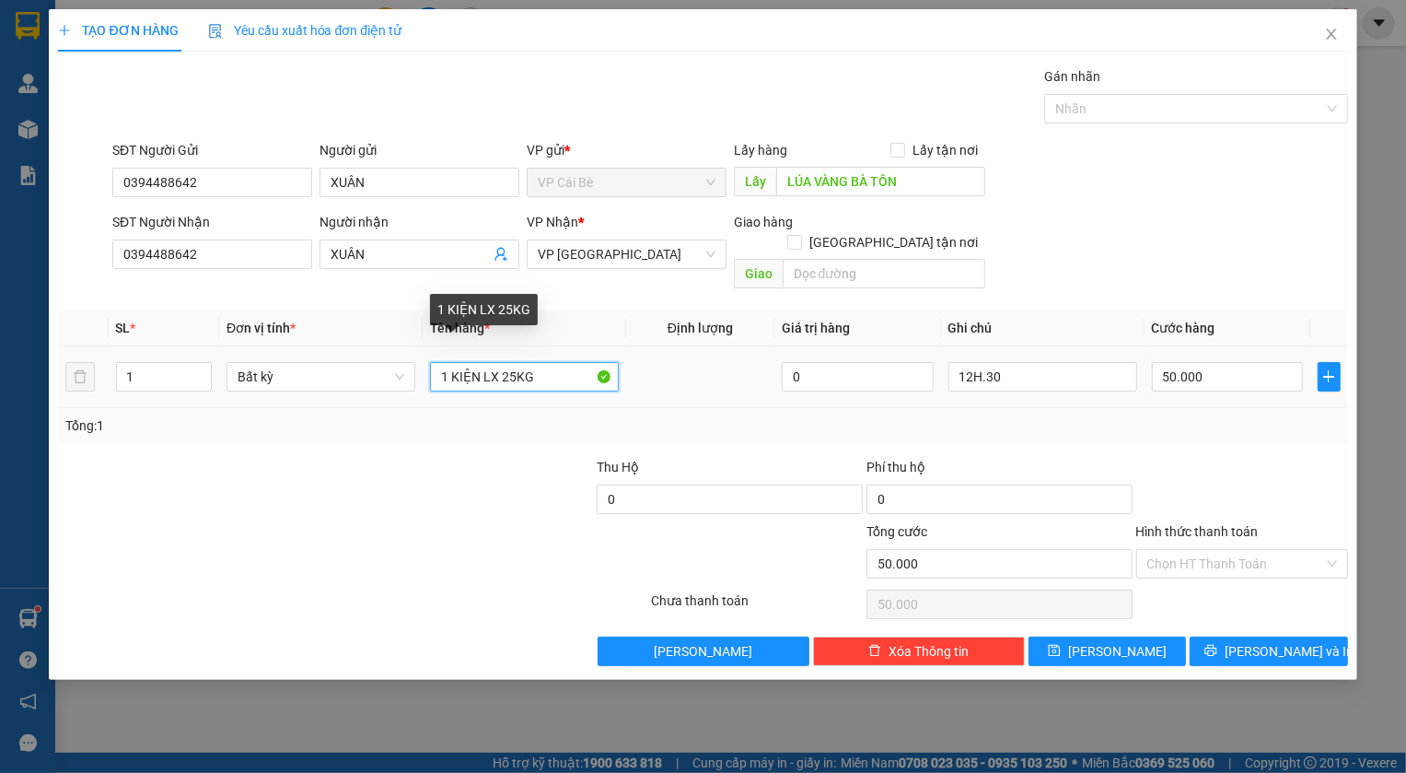
click at [508, 363] on input "1 KIỆN LX 25KG" at bounding box center [524, 376] width 189 height 29
drag, startPoint x: 516, startPoint y: 357, endPoint x: 497, endPoint y: 361, distance: 18.8
click at [497, 362] on input "1 KIỆN LX 25KG" at bounding box center [524, 376] width 189 height 29
type input "1 KIỆN LX8KG"
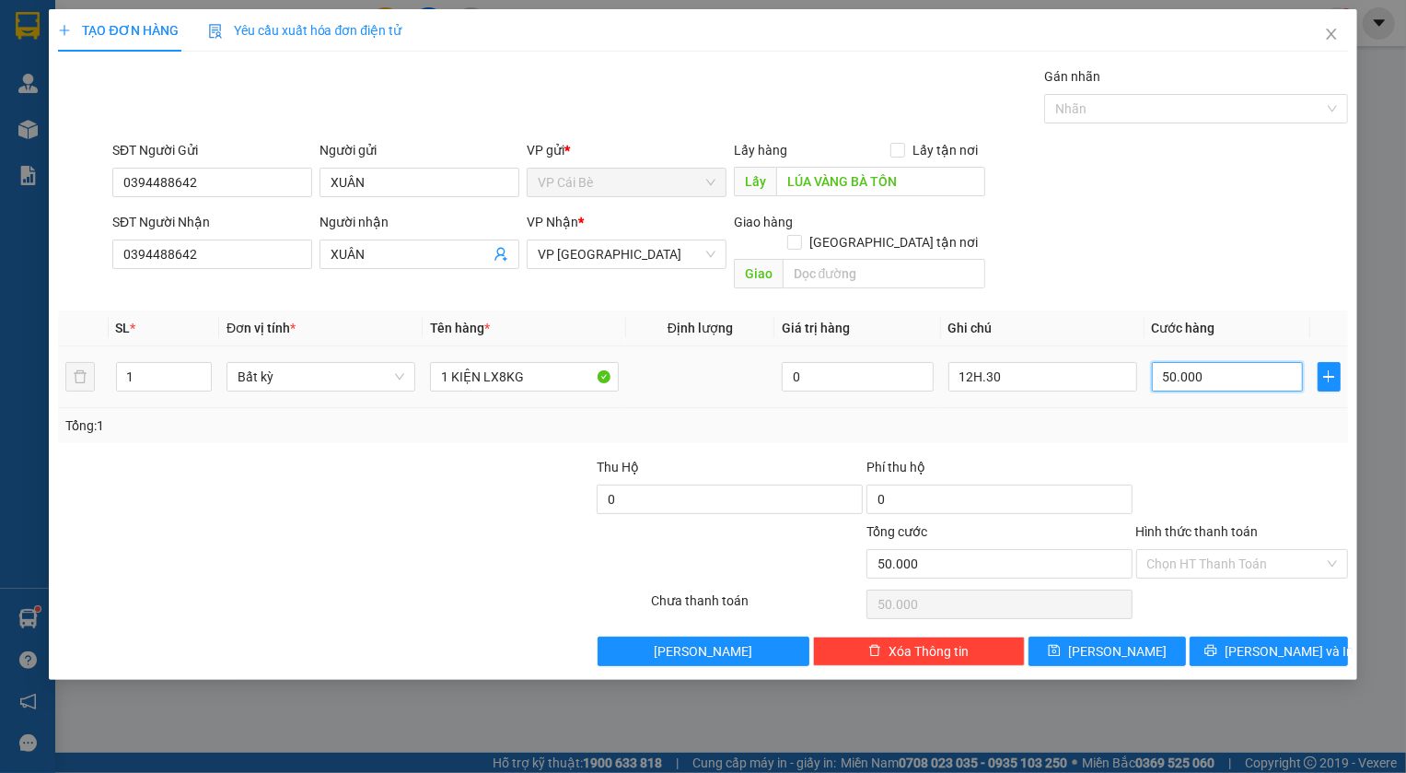
click at [1234, 362] on input "50.000" at bounding box center [1228, 376] width 152 height 29
type input "2"
type input "20"
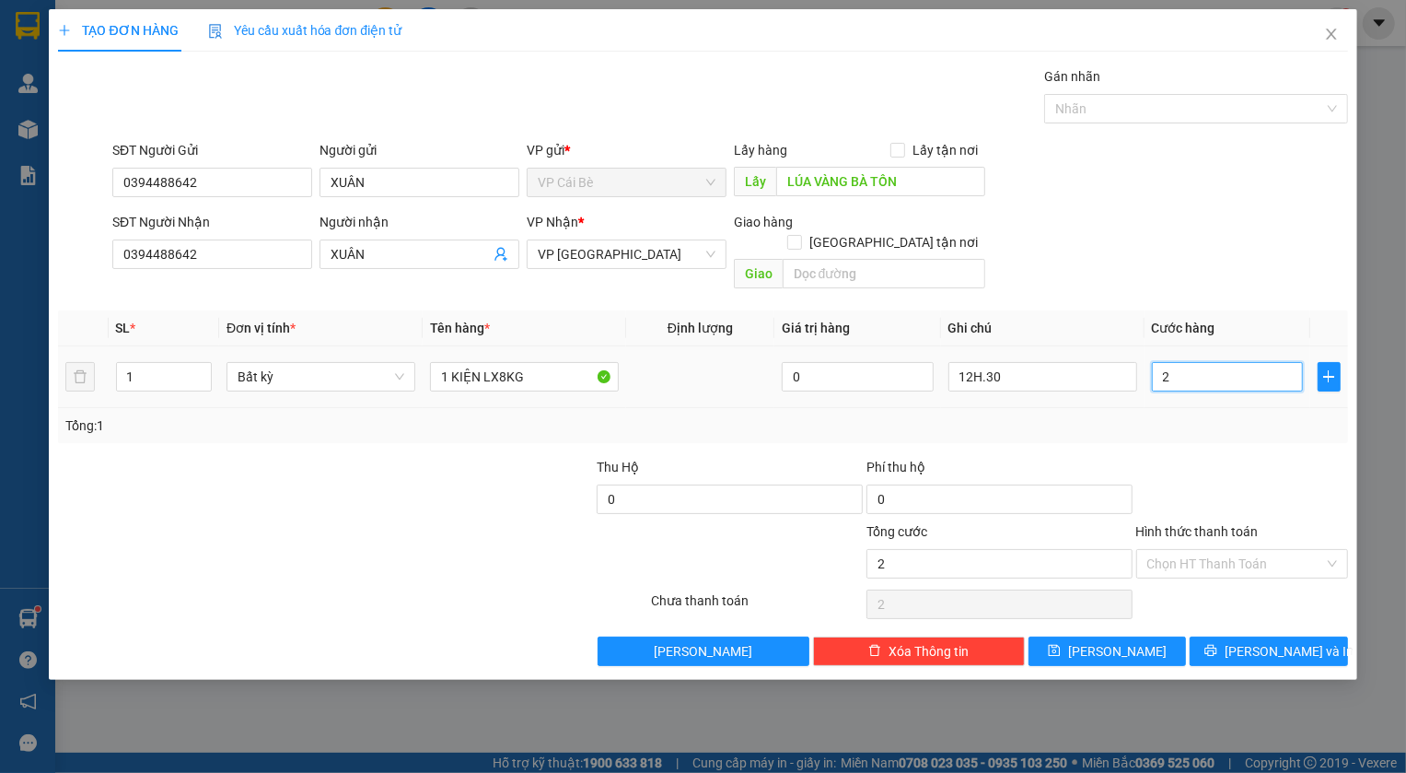
type input "20"
type input "20.000"
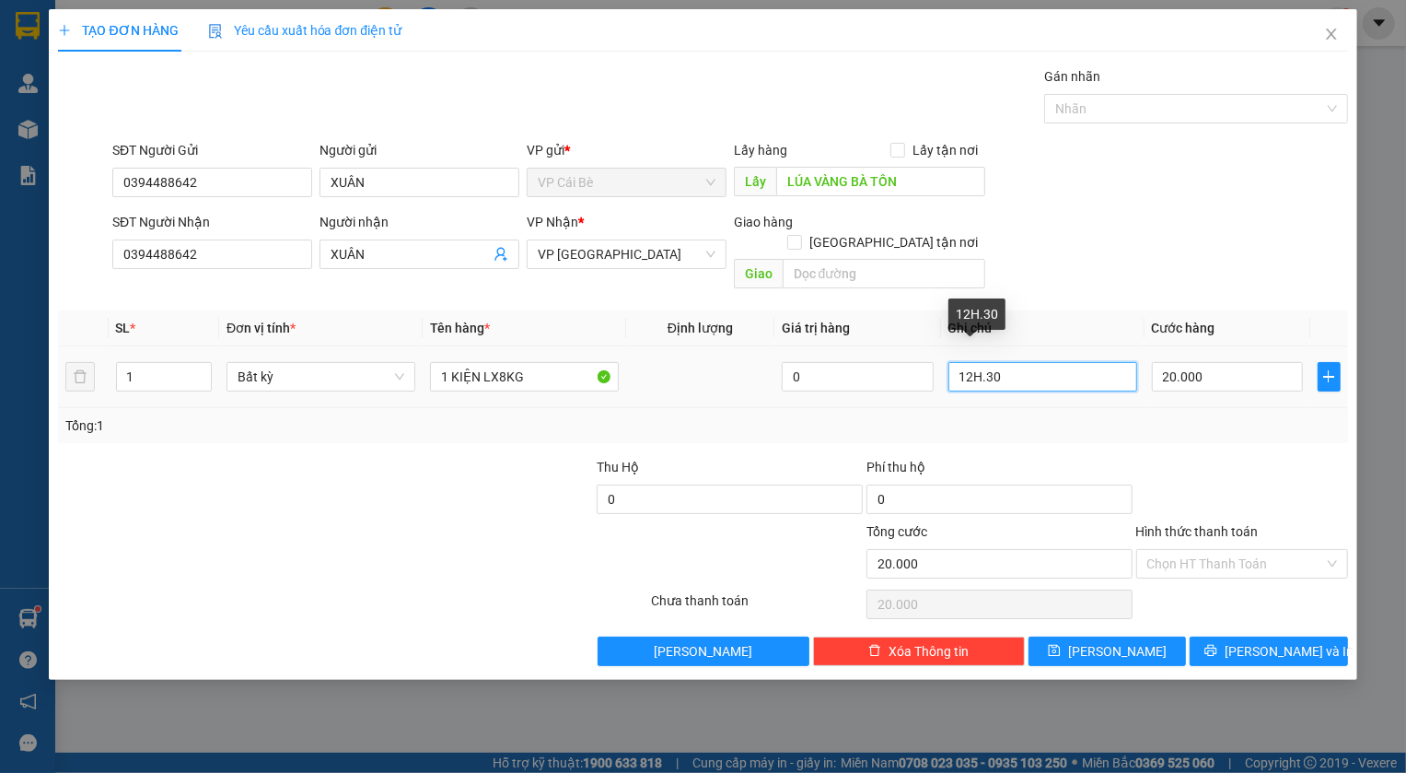
drag, startPoint x: 971, startPoint y: 358, endPoint x: 954, endPoint y: 359, distance: 16.6
click at [954, 362] on input "12H.30" at bounding box center [1043, 376] width 189 height 29
type input "13H.30"
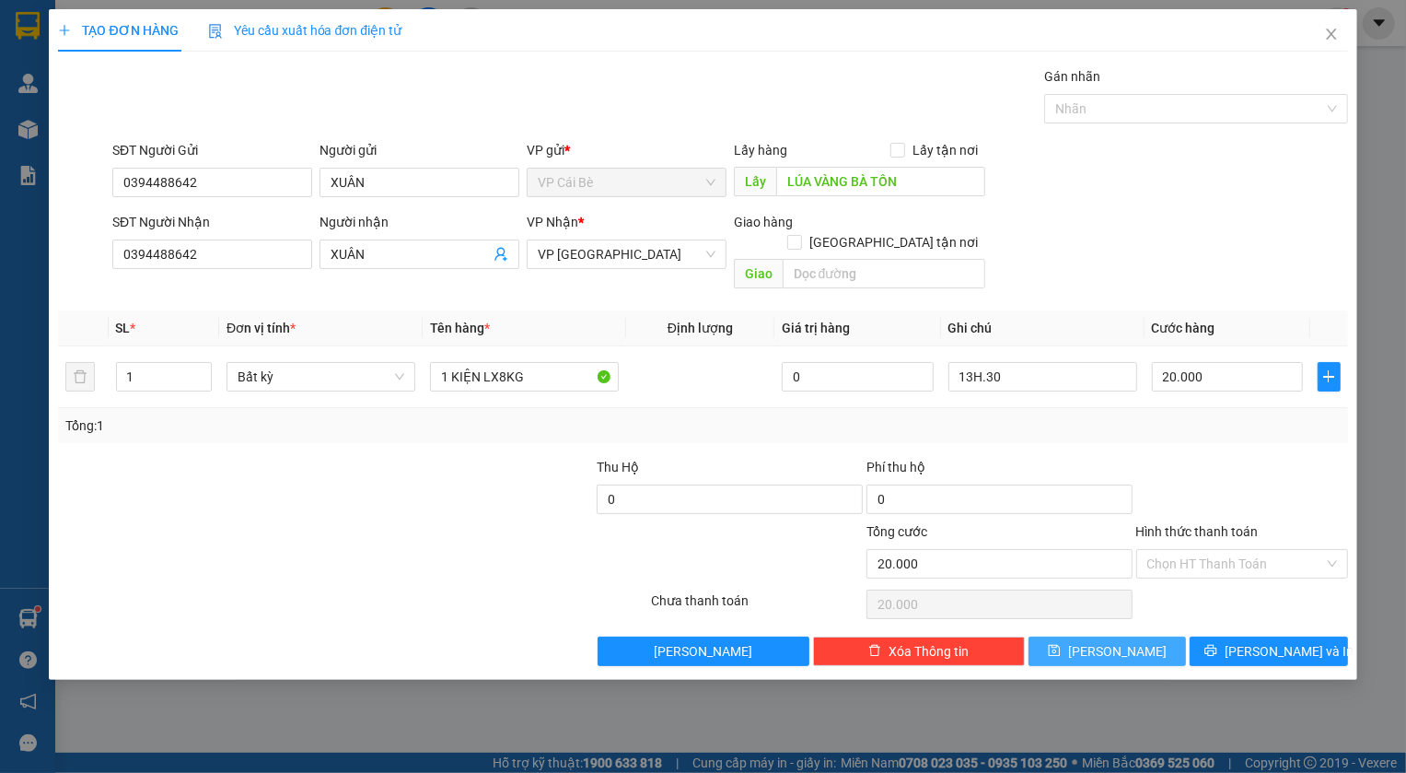
click at [1138, 636] on button "[PERSON_NAME]" at bounding box center [1108, 650] width 158 height 29
type input "0"
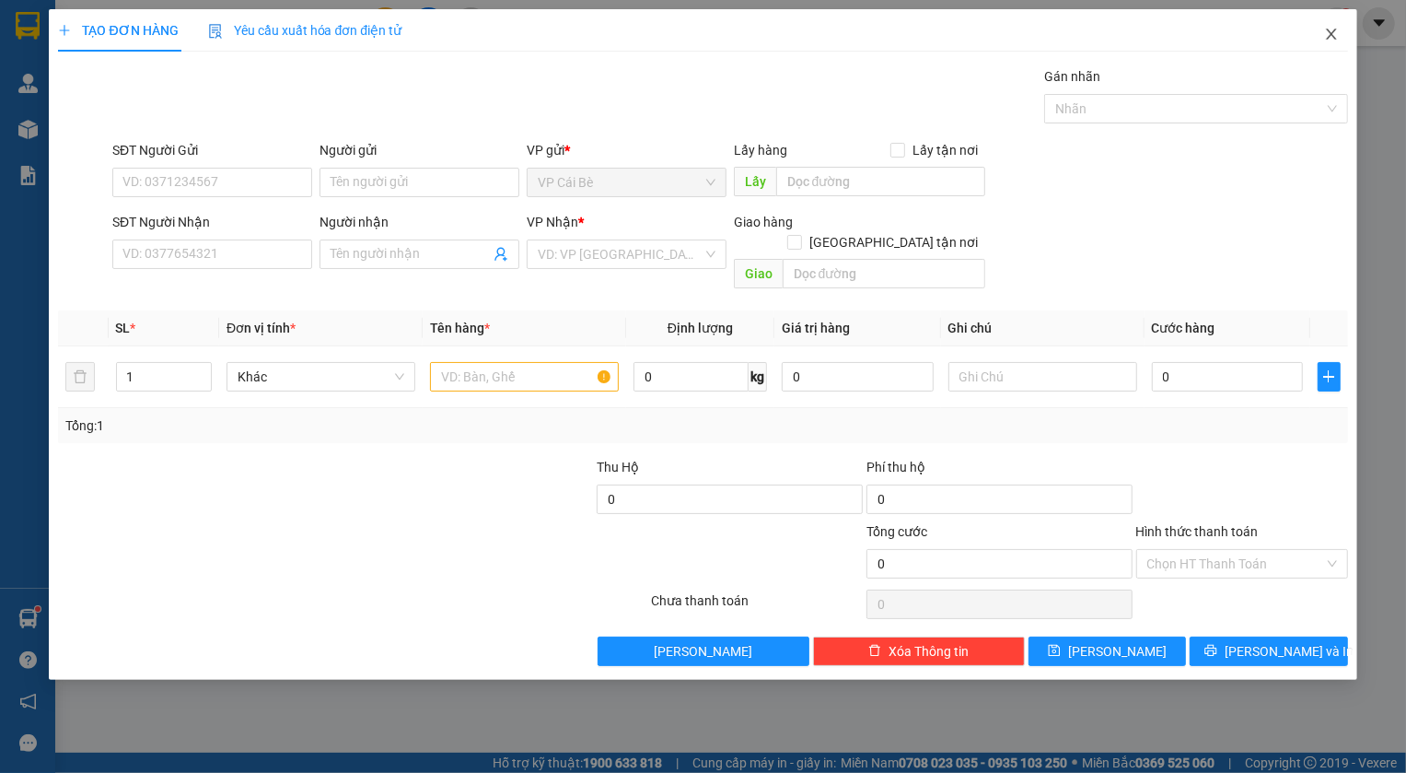
click at [1328, 34] on icon "close" at bounding box center [1331, 34] width 15 height 15
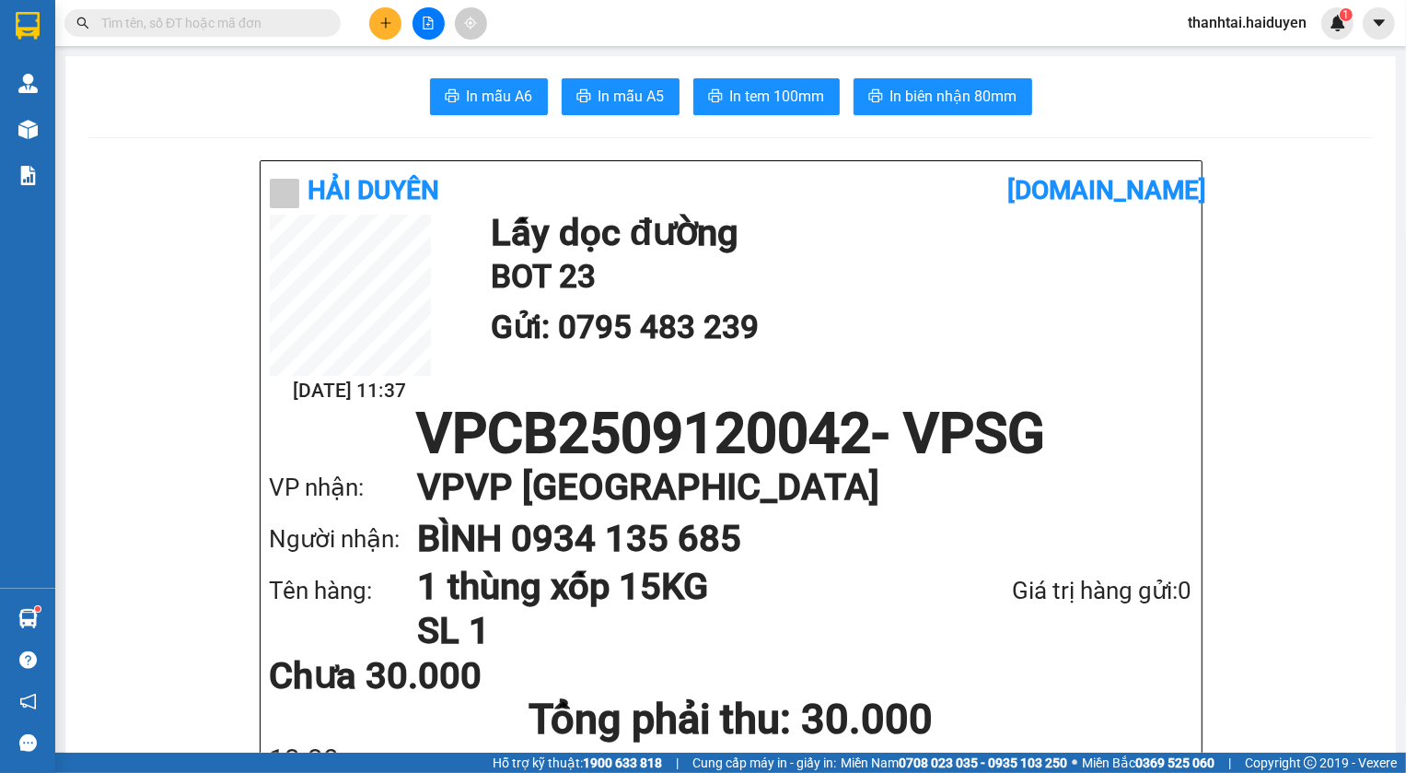
click at [220, 27] on input "text" at bounding box center [209, 23] width 217 height 20
